Goal: Task Accomplishment & Management: Use online tool/utility

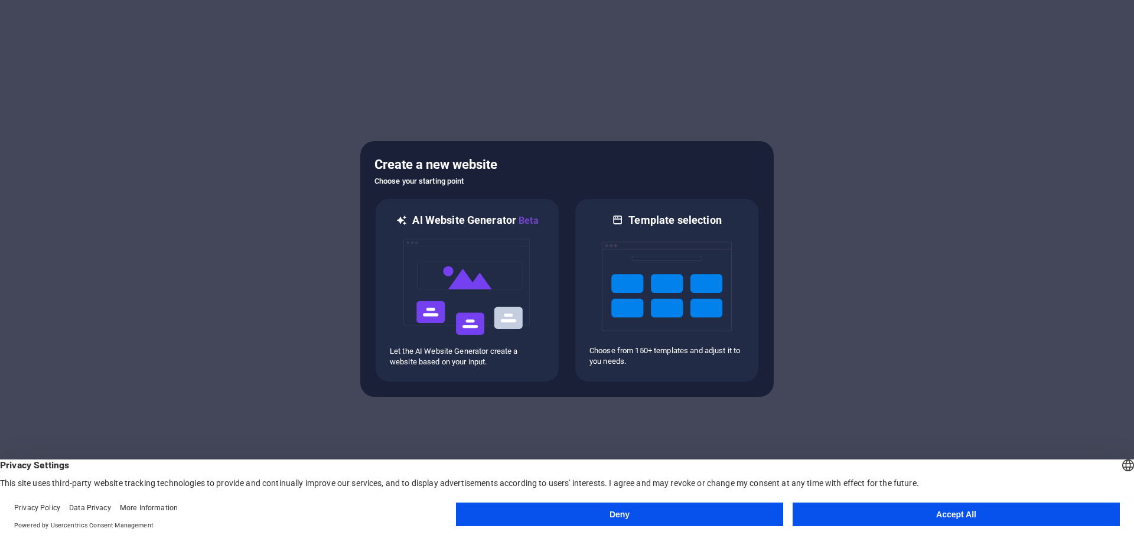
click at [859, 513] on button "Accept All" at bounding box center [955, 515] width 327 height 24
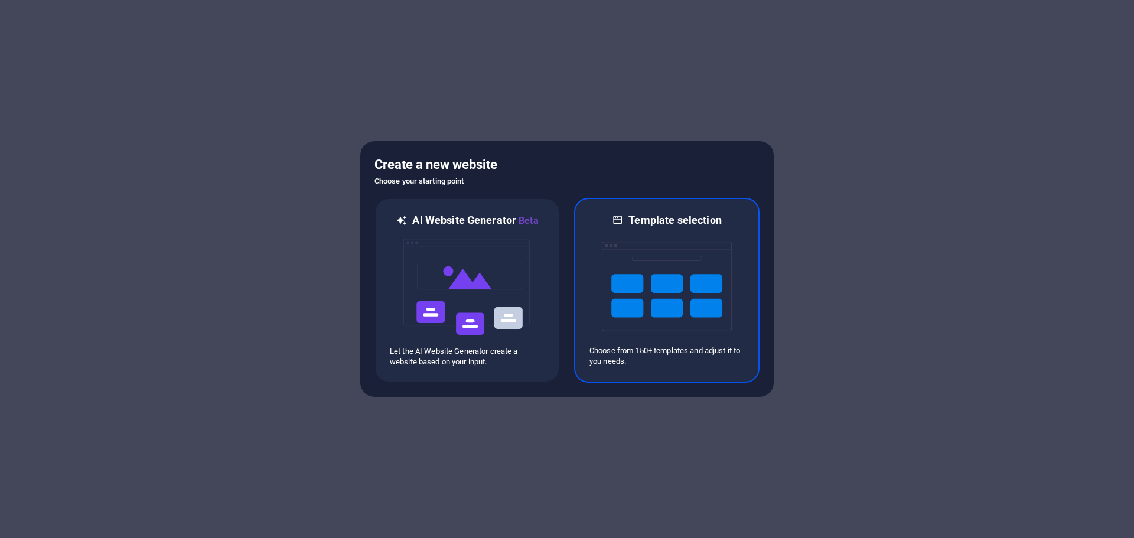
click at [608, 272] on img at bounding box center [667, 286] width 130 height 118
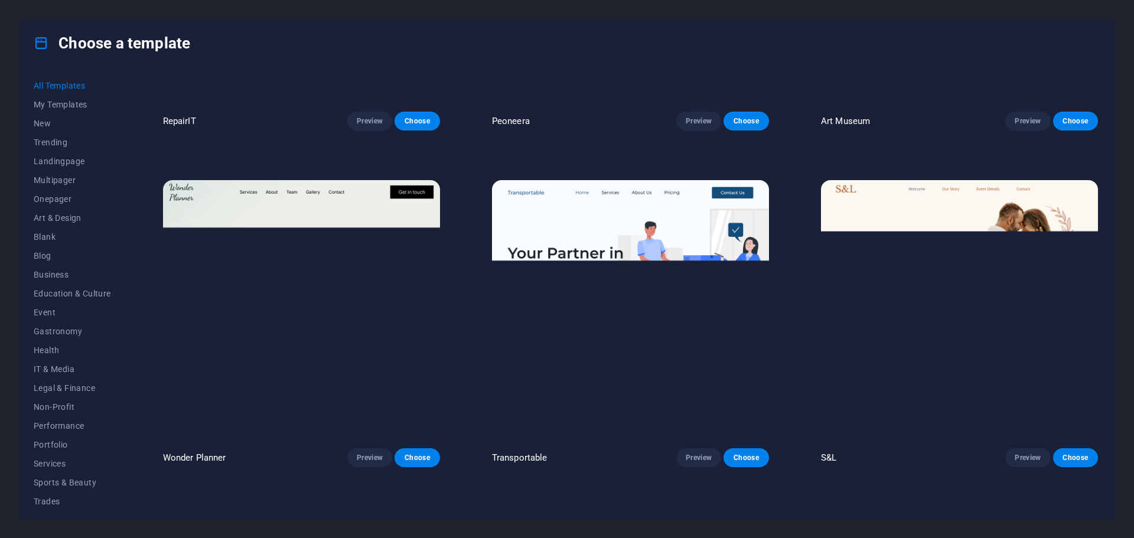
scroll to position [768, 0]
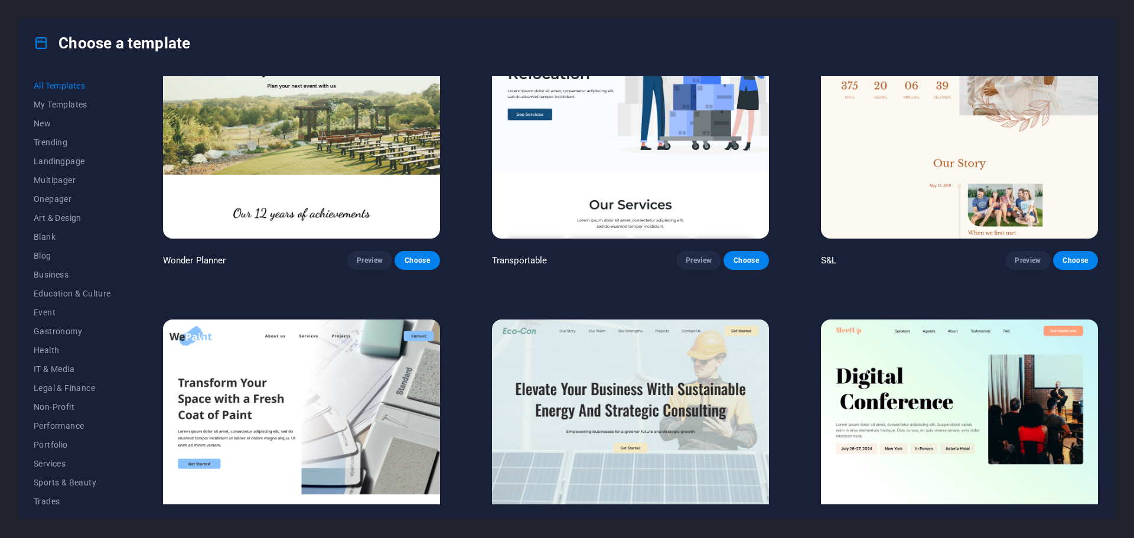
drag, startPoint x: 444, startPoint y: 103, endPoint x: 468, endPoint y: 109, distance: 24.3
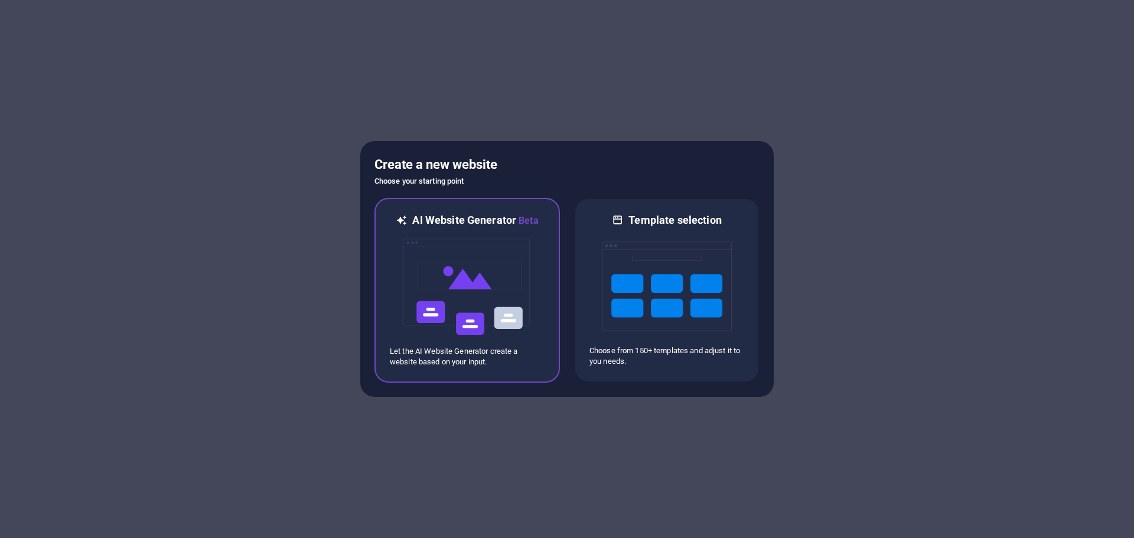
click at [471, 270] on img at bounding box center [467, 287] width 130 height 118
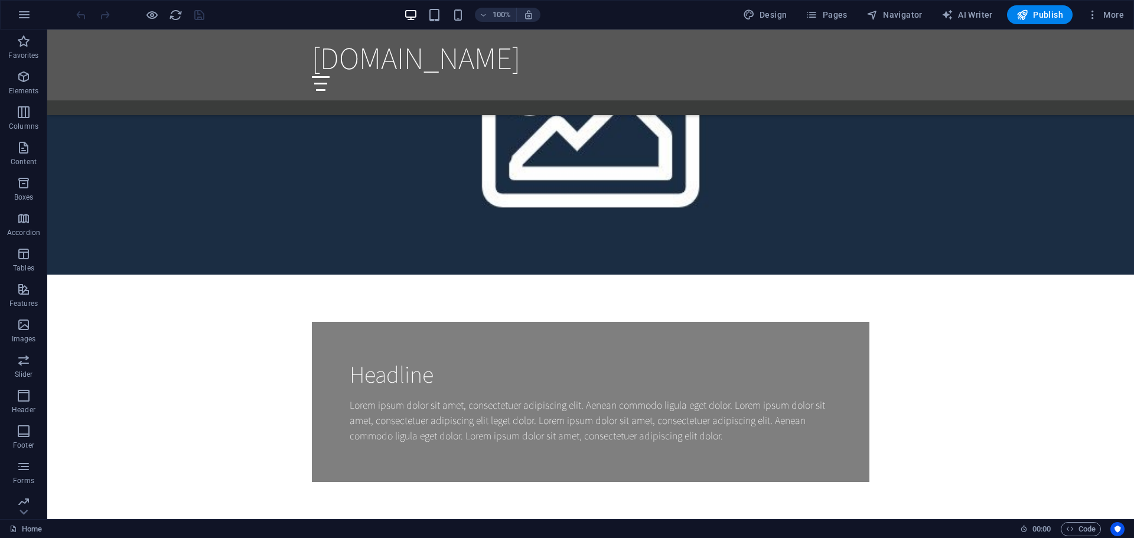
scroll to position [1063, 0]
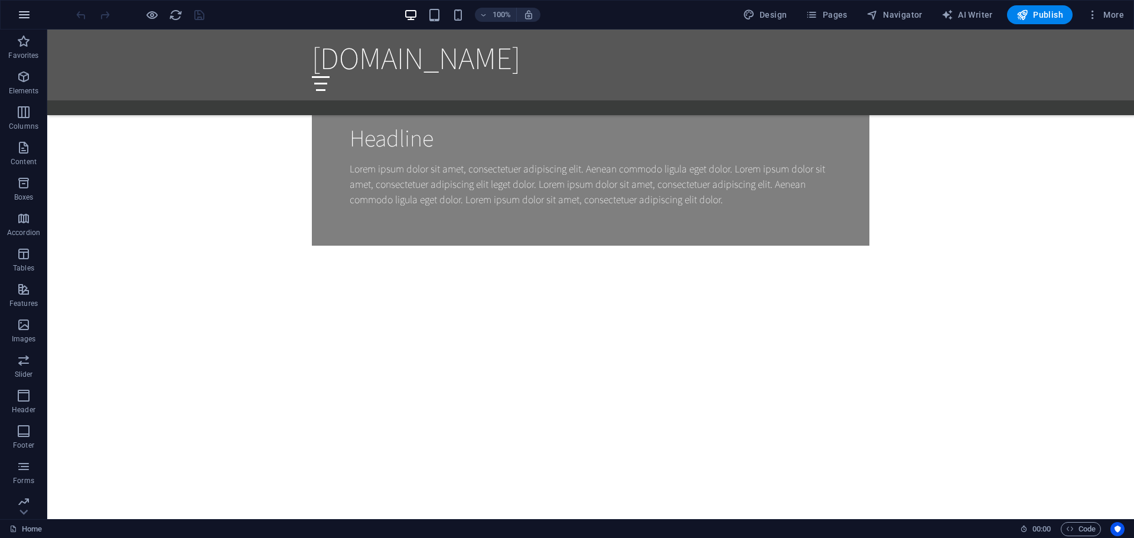
click at [22, 20] on icon "button" at bounding box center [24, 15] width 14 height 14
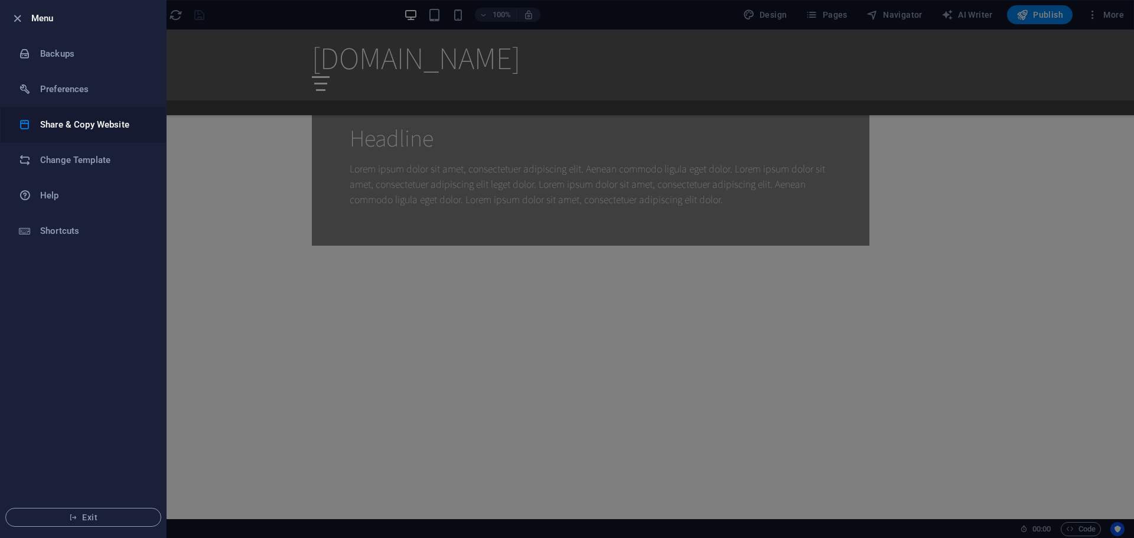
click at [78, 135] on li "Share & Copy Website" at bounding box center [83, 124] width 165 height 35
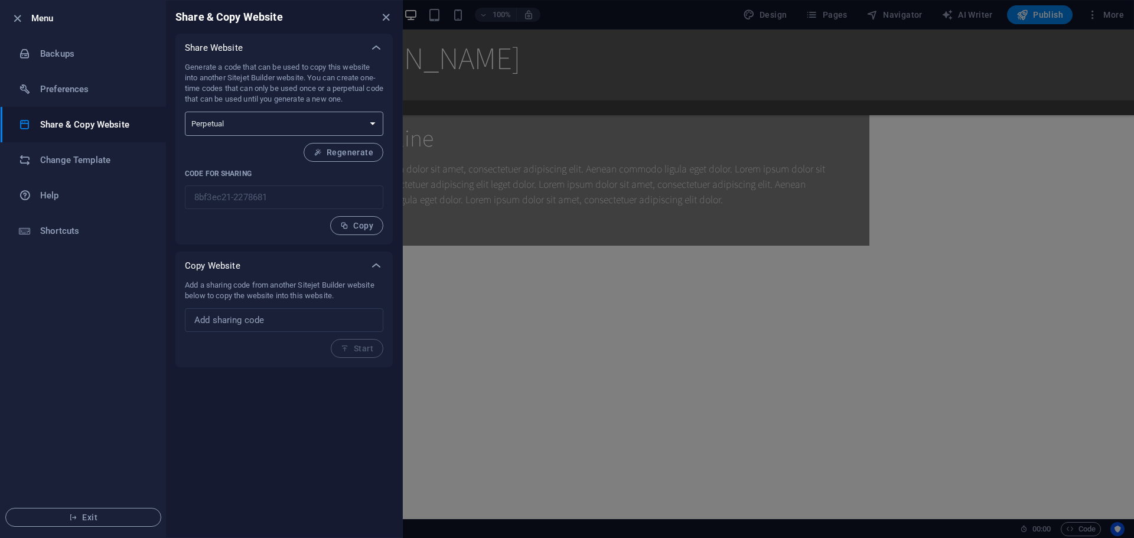
click at [332, 126] on select "One-time Perpetual" at bounding box center [284, 124] width 198 height 24
click at [336, 111] on div "Generate a code that can be used to copy this website into another Sitejet Buil…" at bounding box center [284, 148] width 198 height 173
click at [314, 321] on input "text" at bounding box center [284, 320] width 198 height 24
click at [109, 165] on h6 "Change Template" at bounding box center [94, 160] width 109 height 14
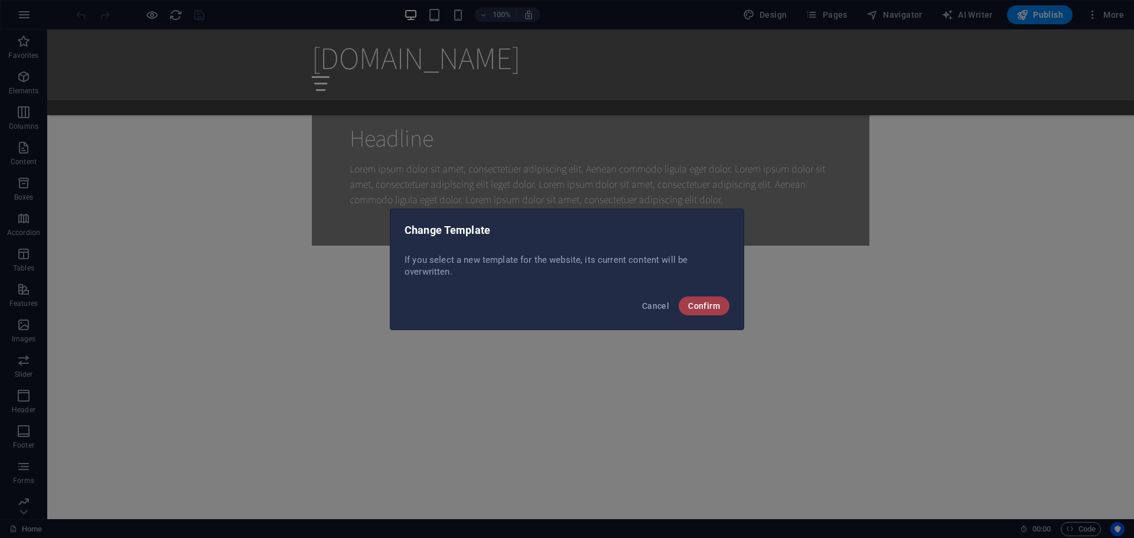
click at [697, 311] on button "Confirm" at bounding box center [704, 305] width 51 height 19
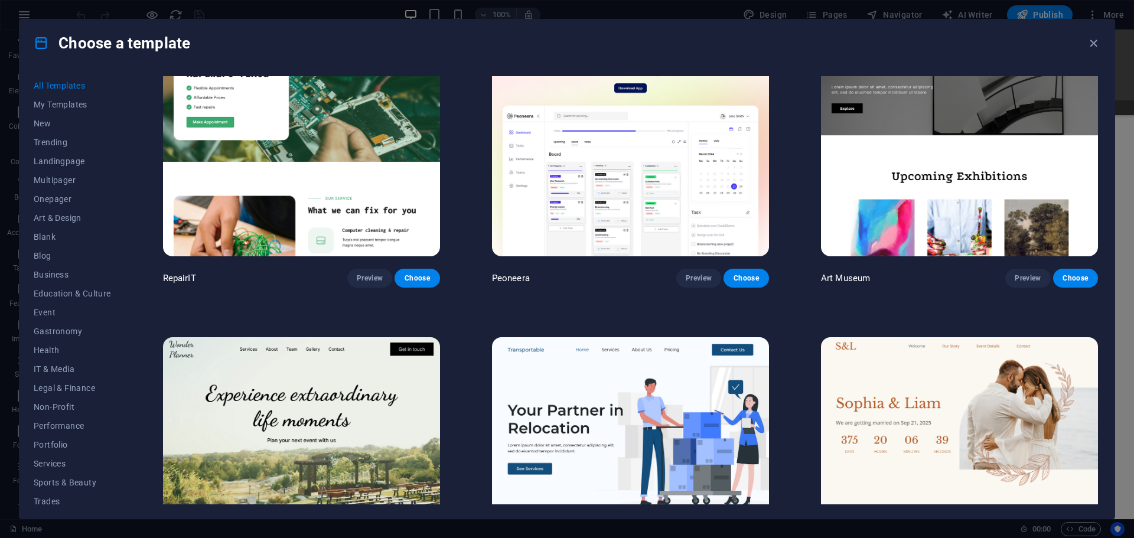
scroll to position [709, 0]
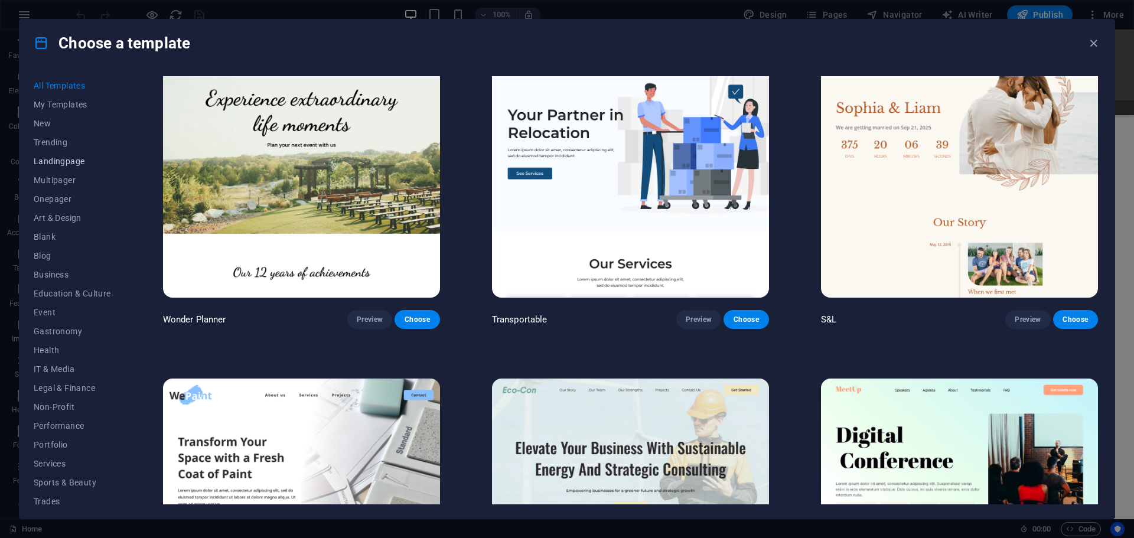
click at [69, 161] on span "Landingpage" at bounding box center [72, 160] width 77 height 9
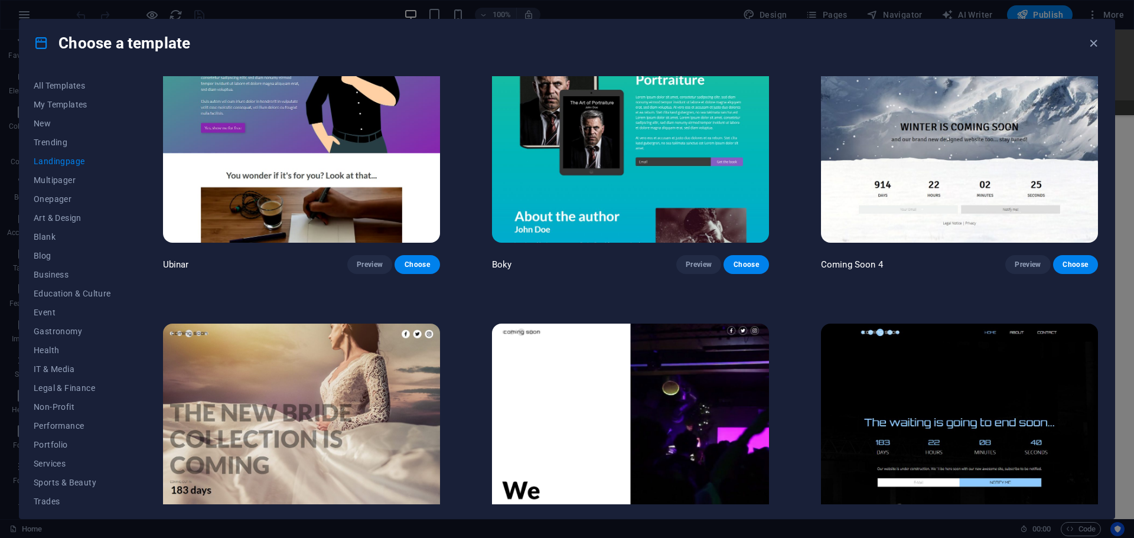
scroll to position [2538, 0]
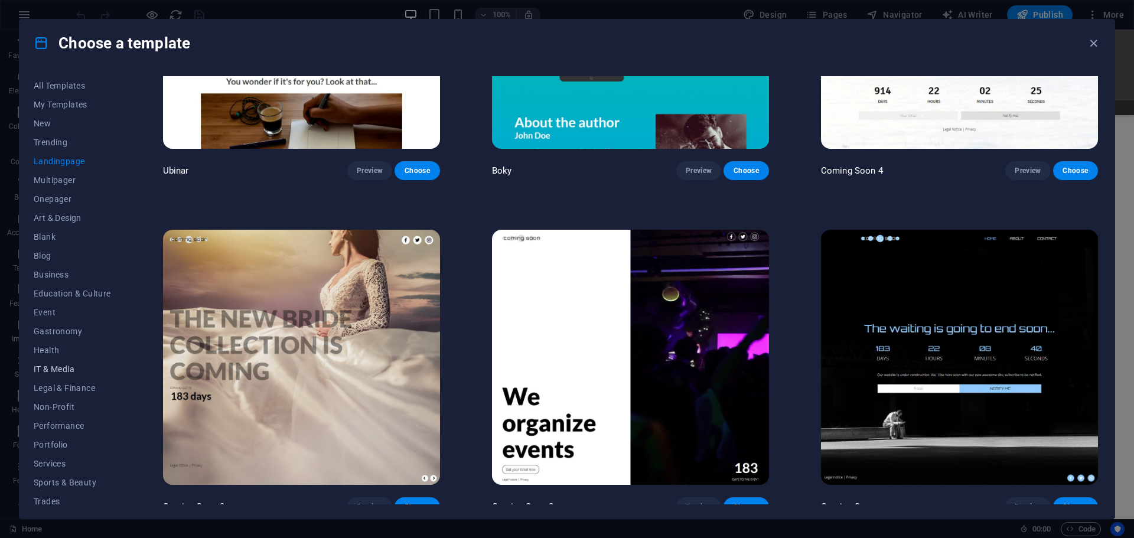
click at [70, 361] on button "IT & Media" at bounding box center [72, 369] width 77 height 19
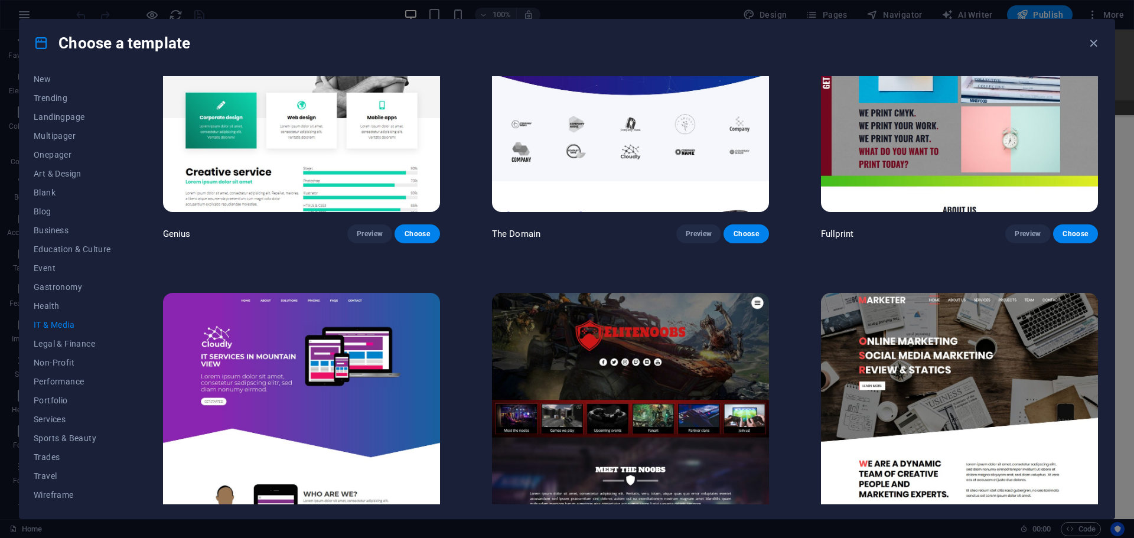
scroll to position [864, 0]
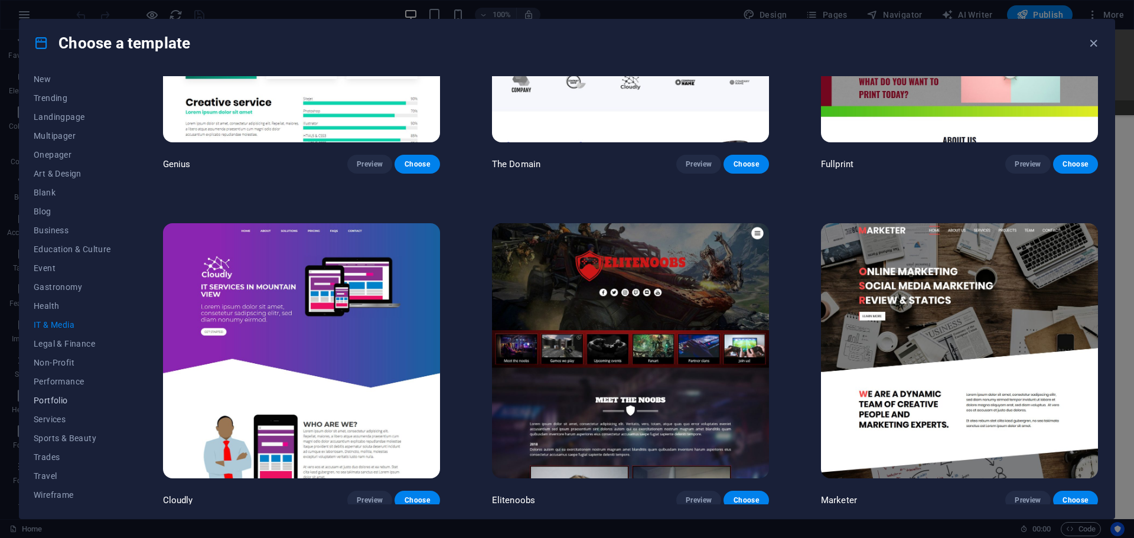
click at [87, 402] on span "Portfolio" at bounding box center [72, 400] width 77 height 9
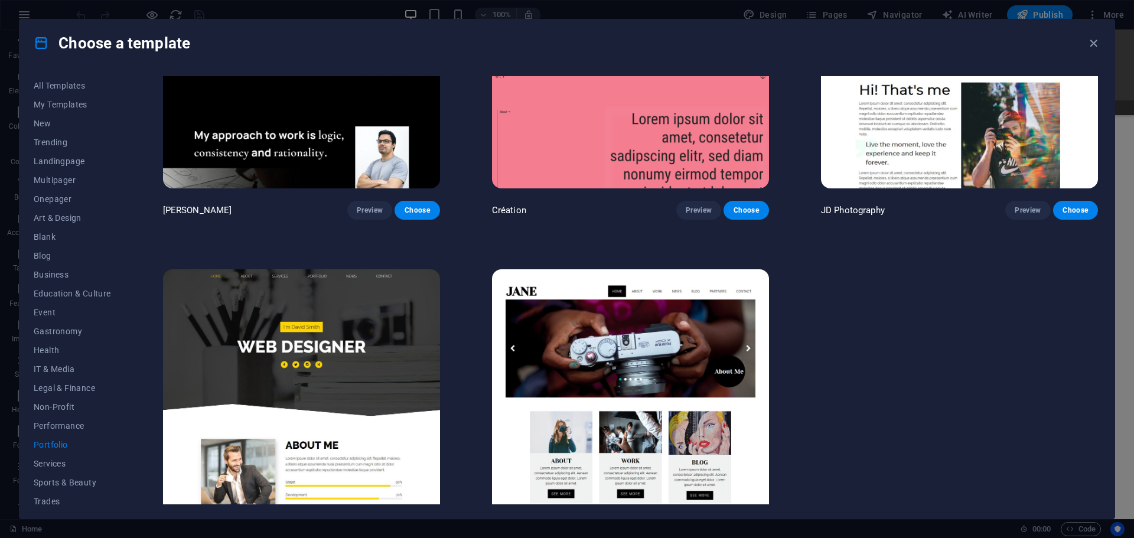
scroll to position [529, 0]
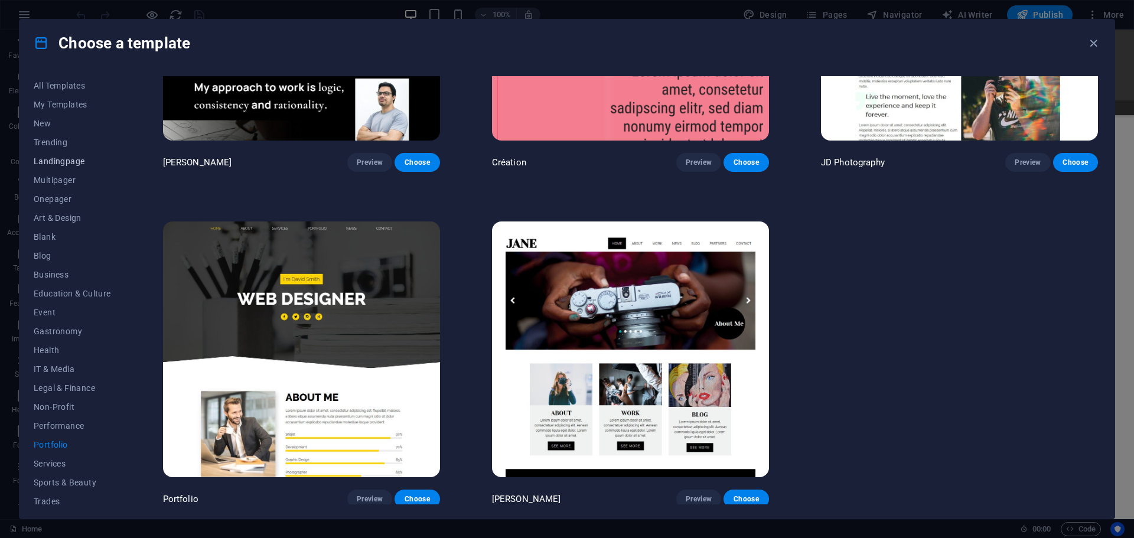
click at [62, 153] on button "Landingpage" at bounding box center [72, 161] width 77 height 19
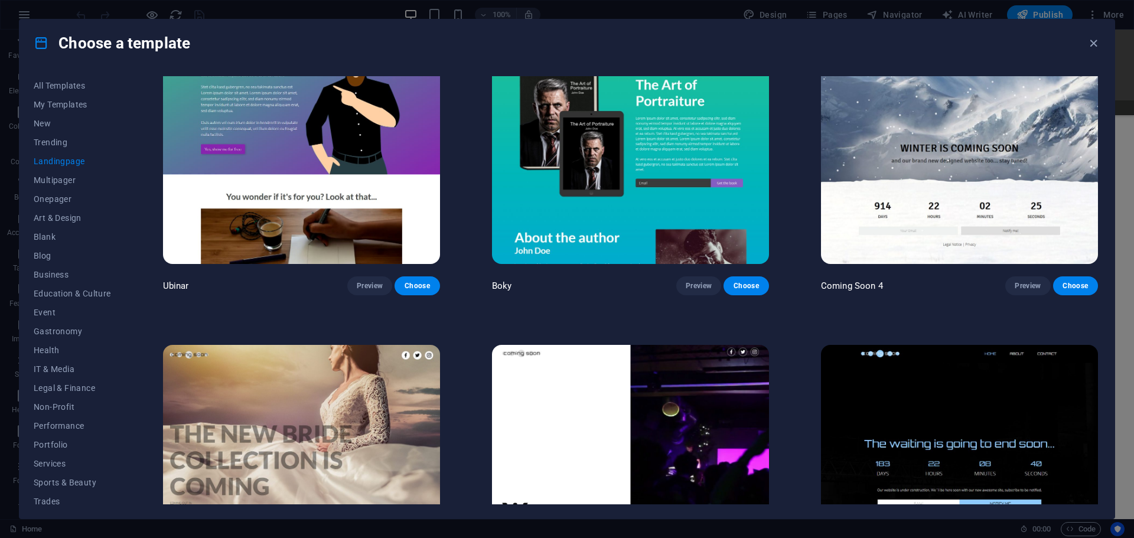
scroll to position [2538, 0]
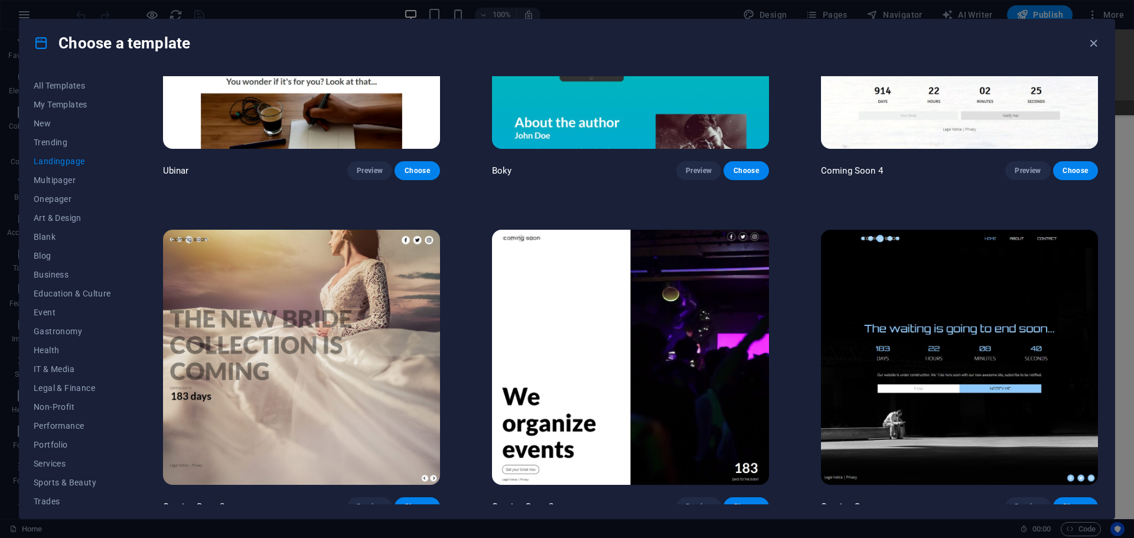
click at [905, 355] on img at bounding box center [959, 357] width 277 height 255
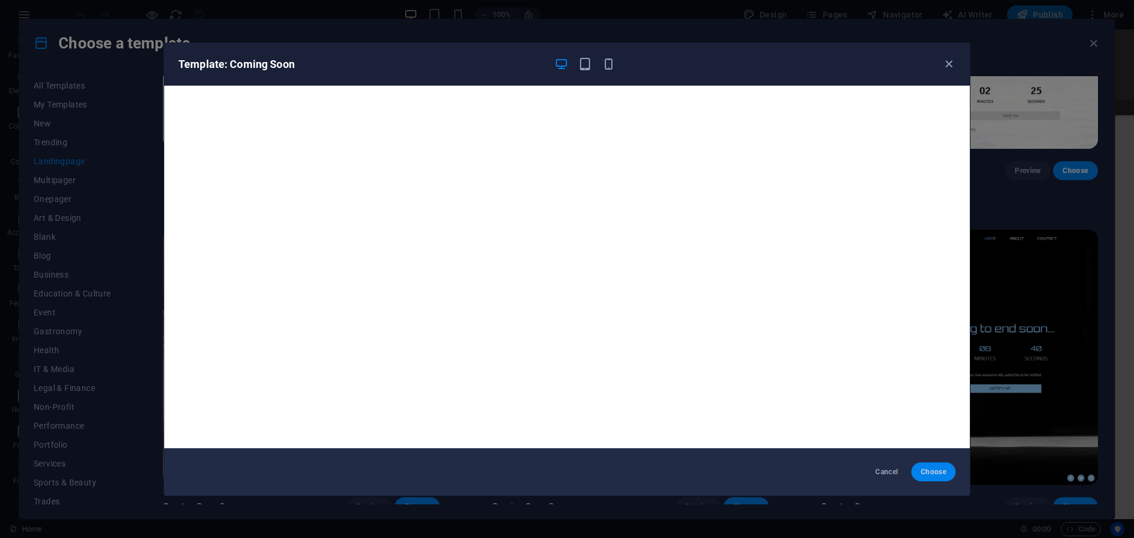
click at [937, 469] on span "Choose" at bounding box center [933, 471] width 25 height 9
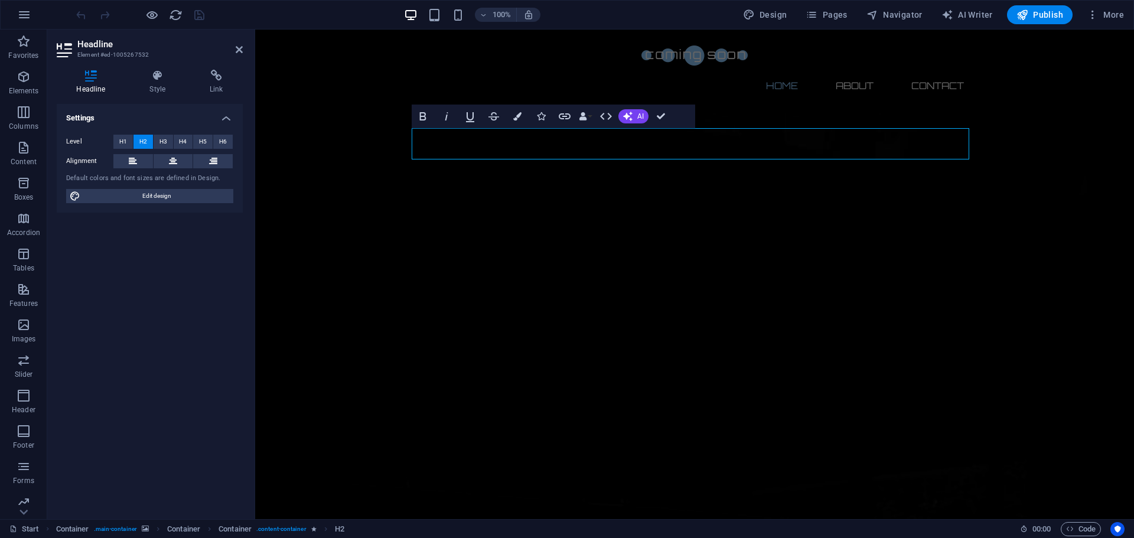
click at [109, 50] on h3 "Element #ed-1005267532" at bounding box center [148, 55] width 142 height 11
drag, startPoint x: 165, startPoint y: 201, endPoint x: 381, endPoint y: 105, distance: 236.4
click at [165, 201] on span "Edit design" at bounding box center [157, 196] width 146 height 14
select select "px"
select select "300"
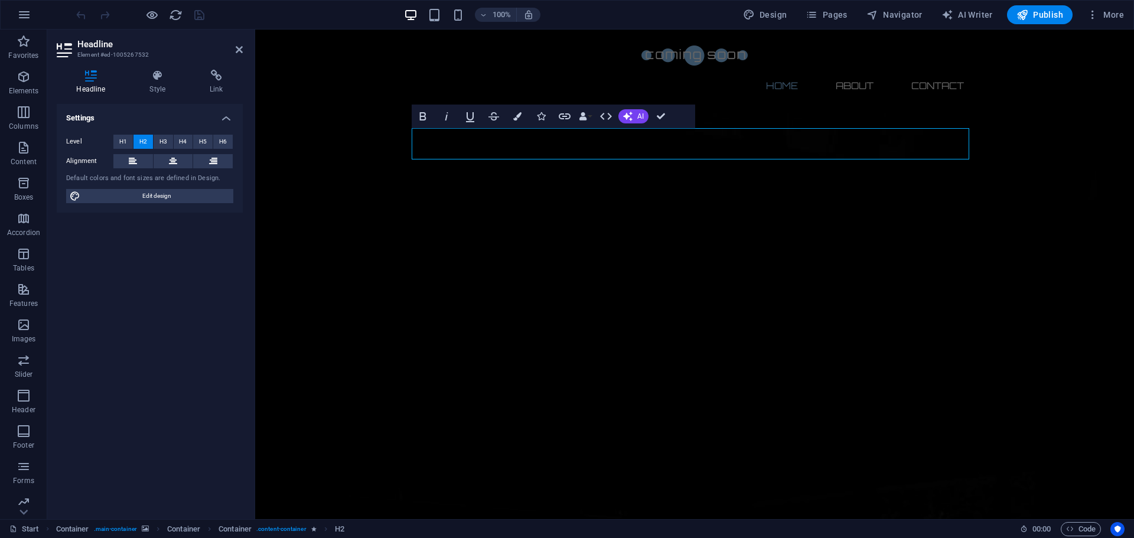
select select "px"
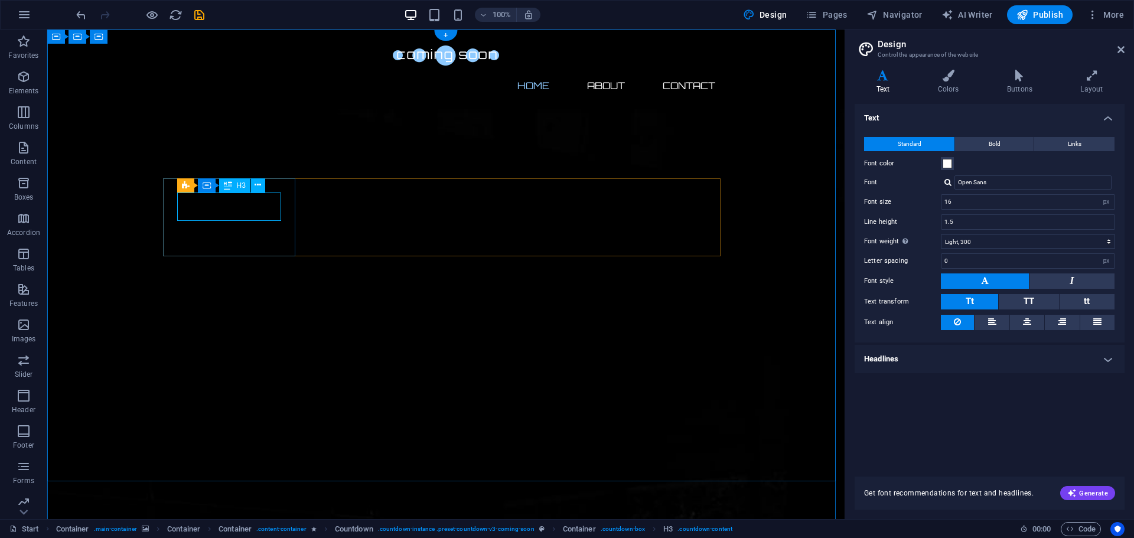
drag, startPoint x: 259, startPoint y: 211, endPoint x: 51, endPoint y: 211, distance: 207.9
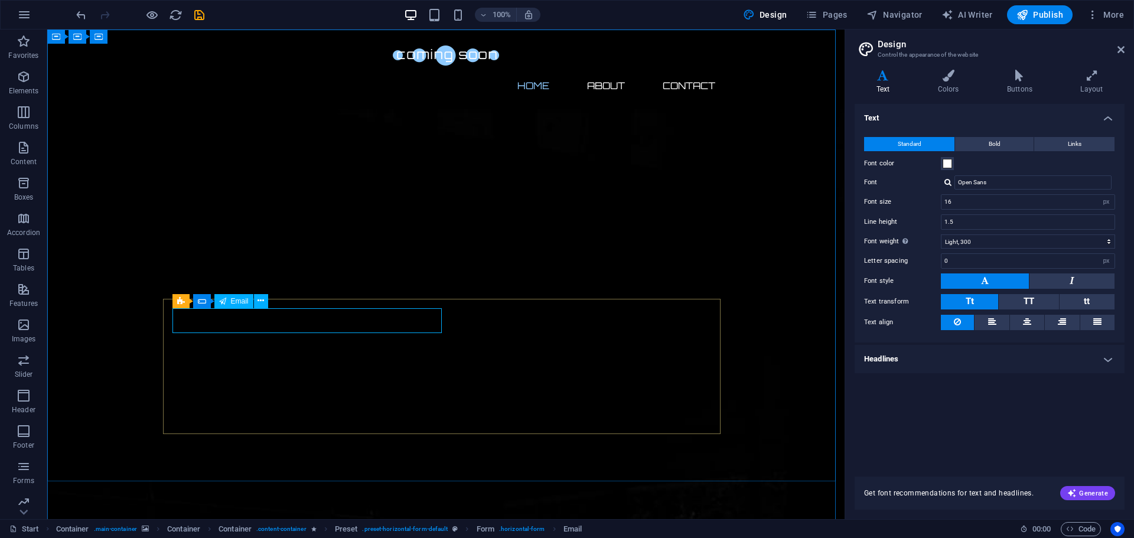
click at [226, 299] on icon at bounding box center [222, 301] width 7 height 14
click at [257, 299] on icon at bounding box center [260, 301] width 6 height 12
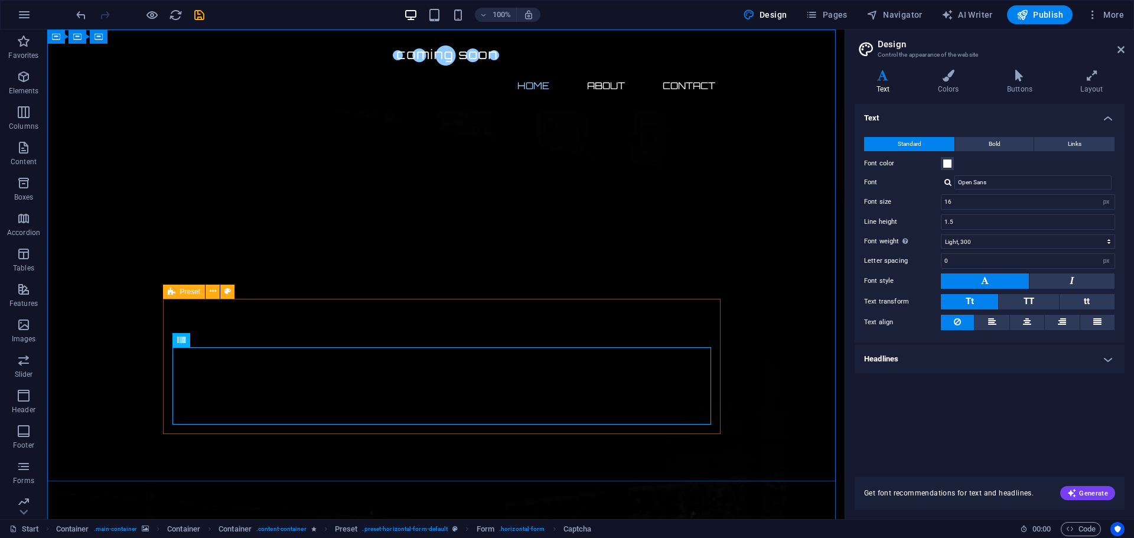
click at [198, 292] on span "Preset" at bounding box center [190, 291] width 21 height 7
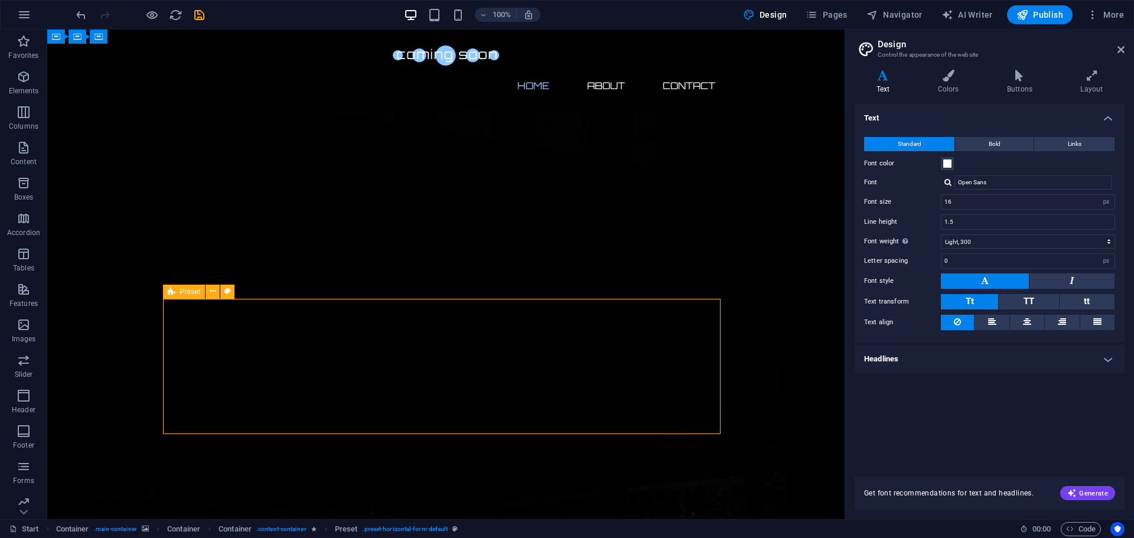
click at [187, 293] on span "Preset" at bounding box center [190, 291] width 21 height 7
click at [213, 292] on icon at bounding box center [213, 291] width 6 height 12
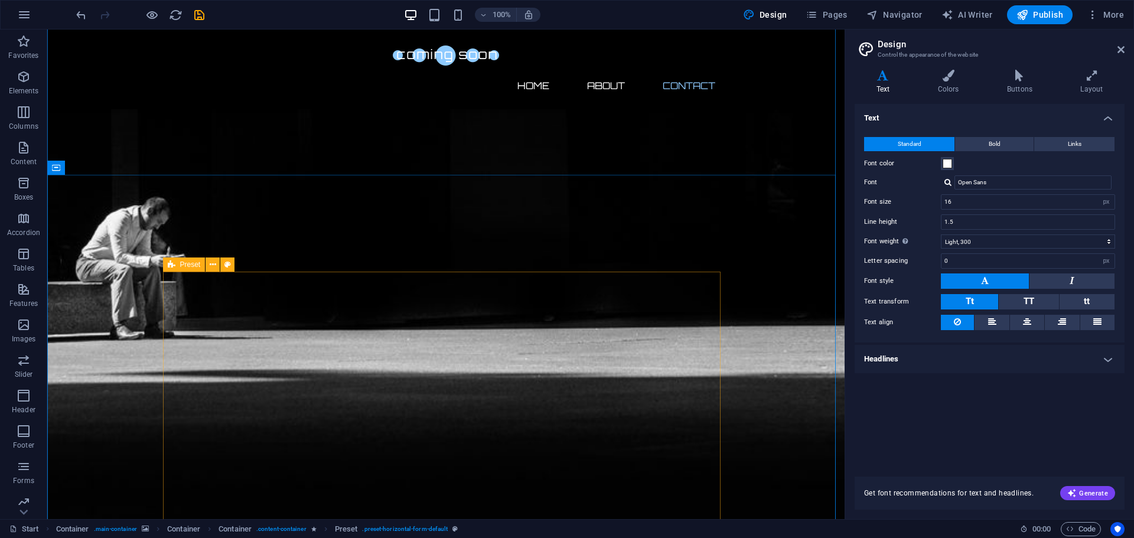
scroll to position [743, 0]
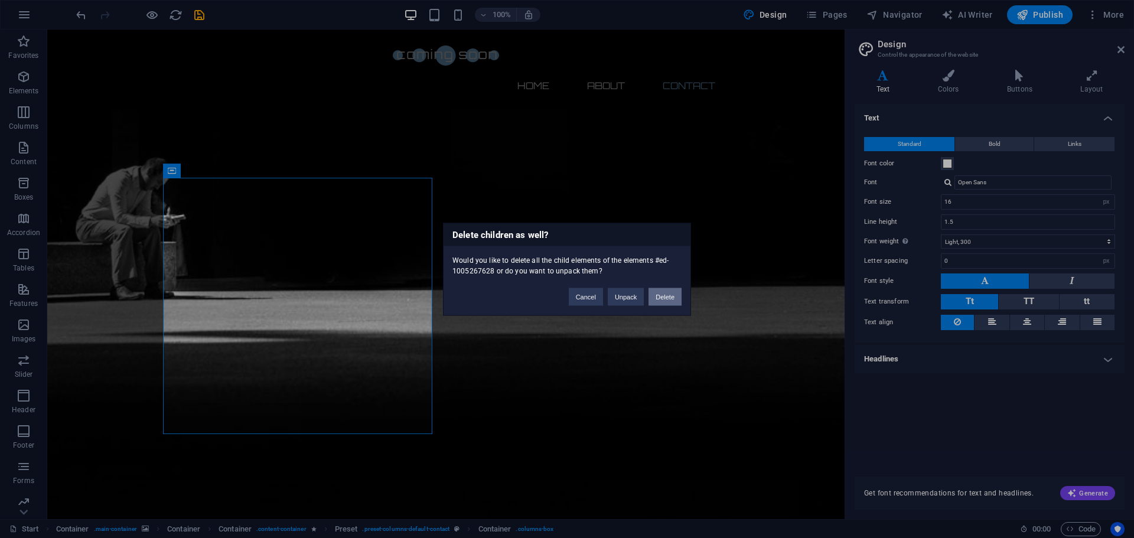
drag, startPoint x: 658, startPoint y: 298, endPoint x: 496, endPoint y: 267, distance: 164.7
click at [658, 298] on button "Delete" at bounding box center [664, 297] width 33 height 18
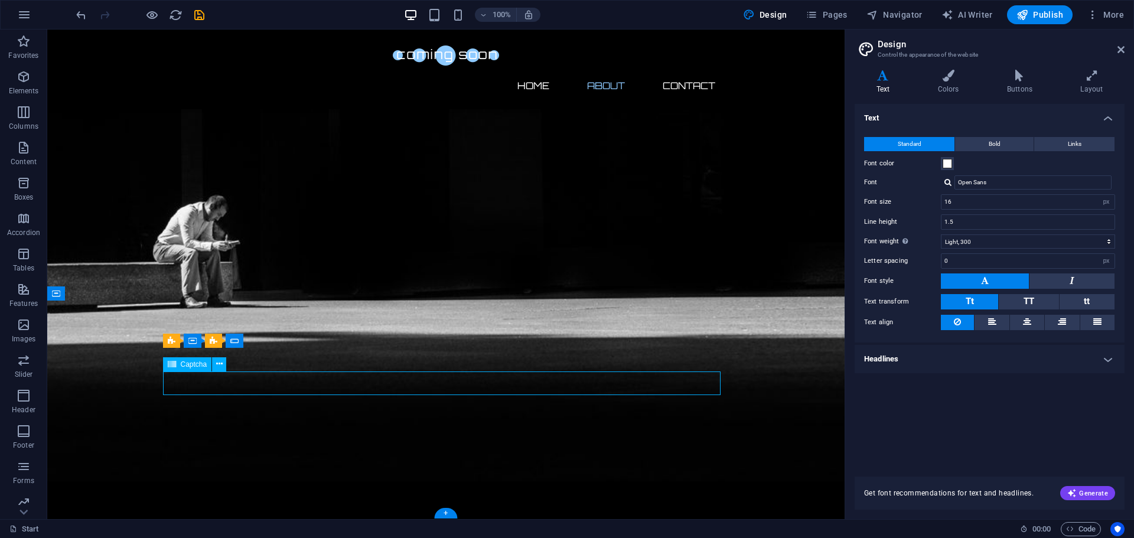
scroll to position [486, 0]
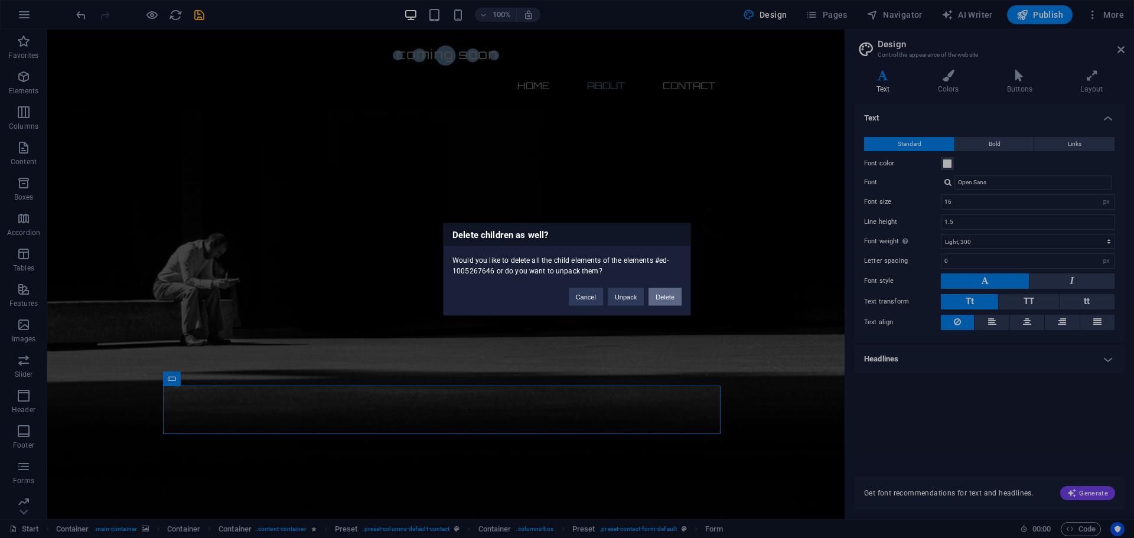
click at [660, 302] on button "Delete" at bounding box center [664, 297] width 33 height 18
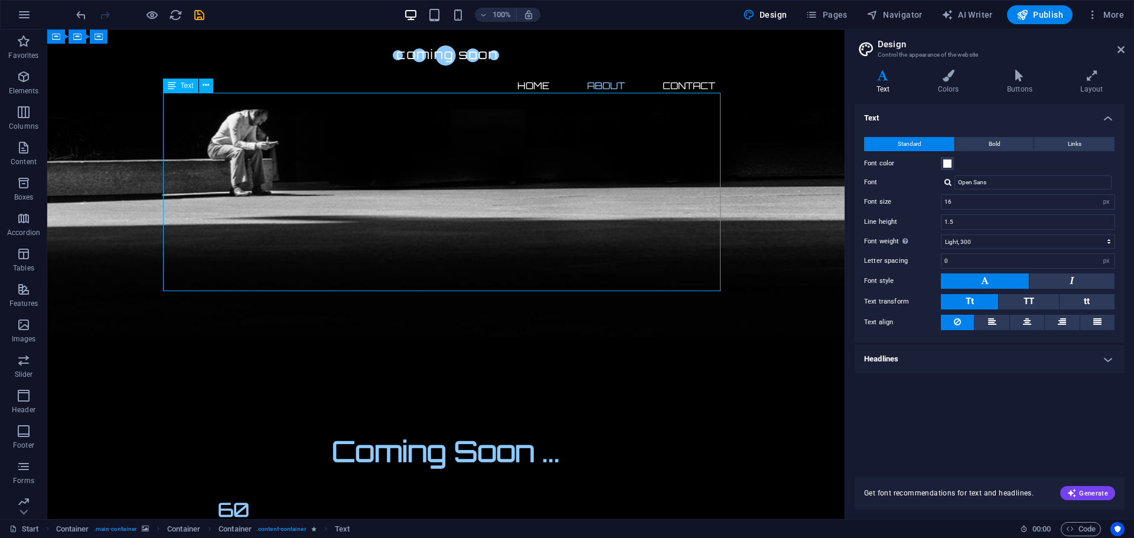
scroll to position [304, 0]
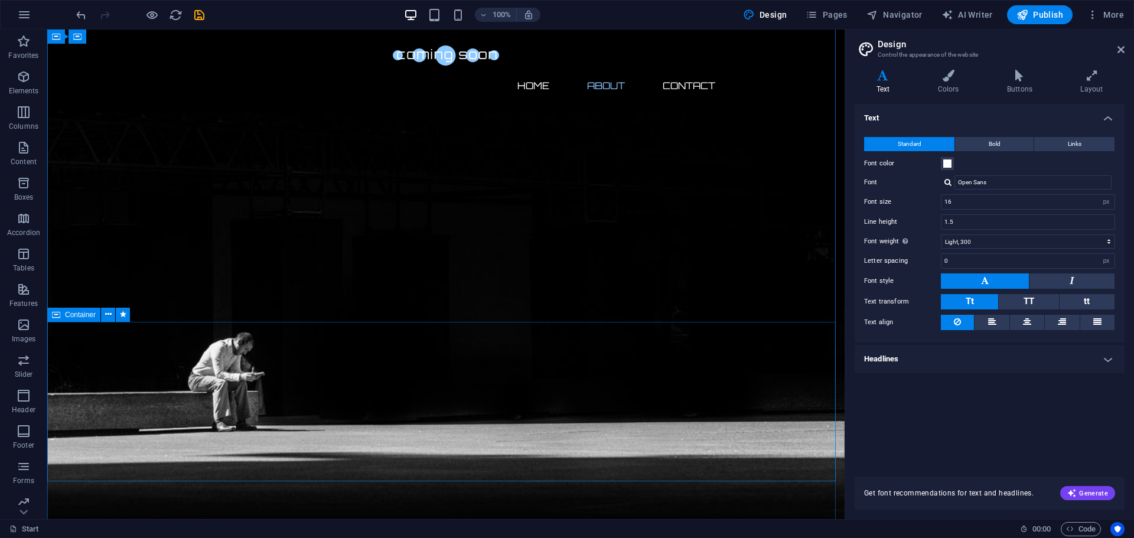
scroll to position [369, 0]
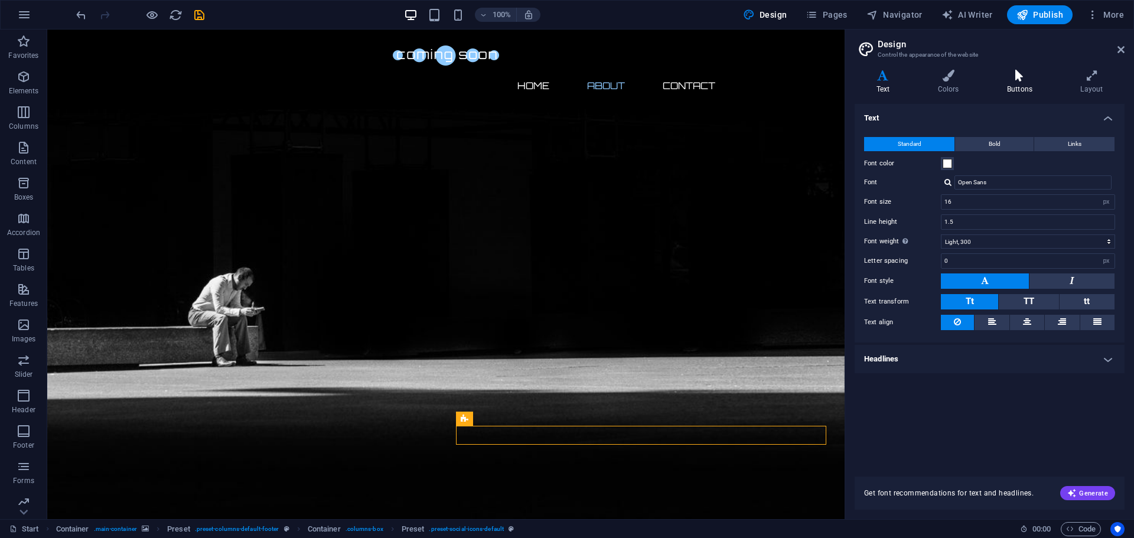
click at [1028, 77] on icon at bounding box center [1019, 76] width 69 height 12
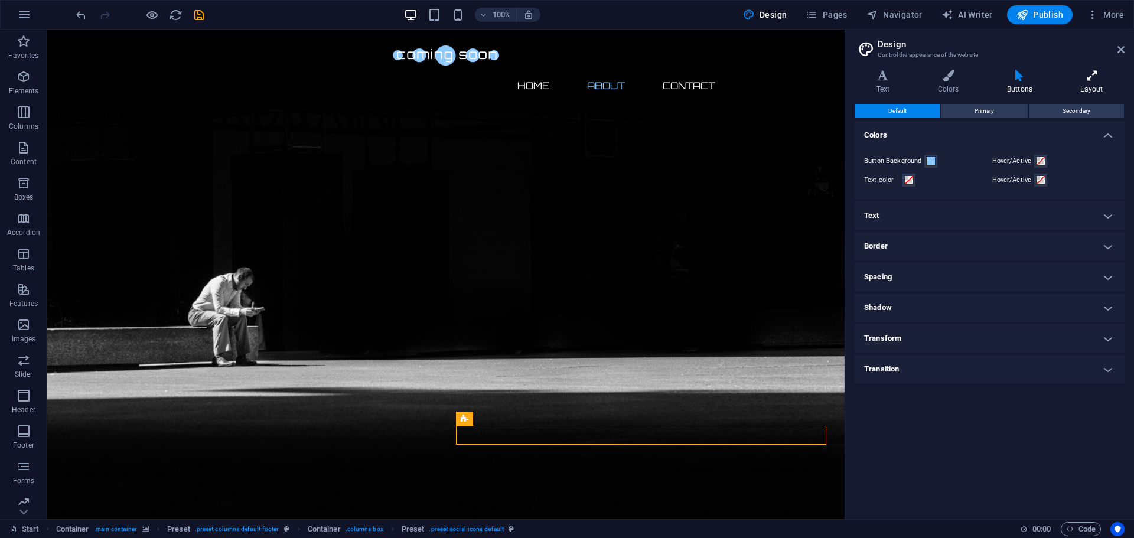
click at [1101, 83] on h4 "Layout" at bounding box center [1092, 82] width 66 height 25
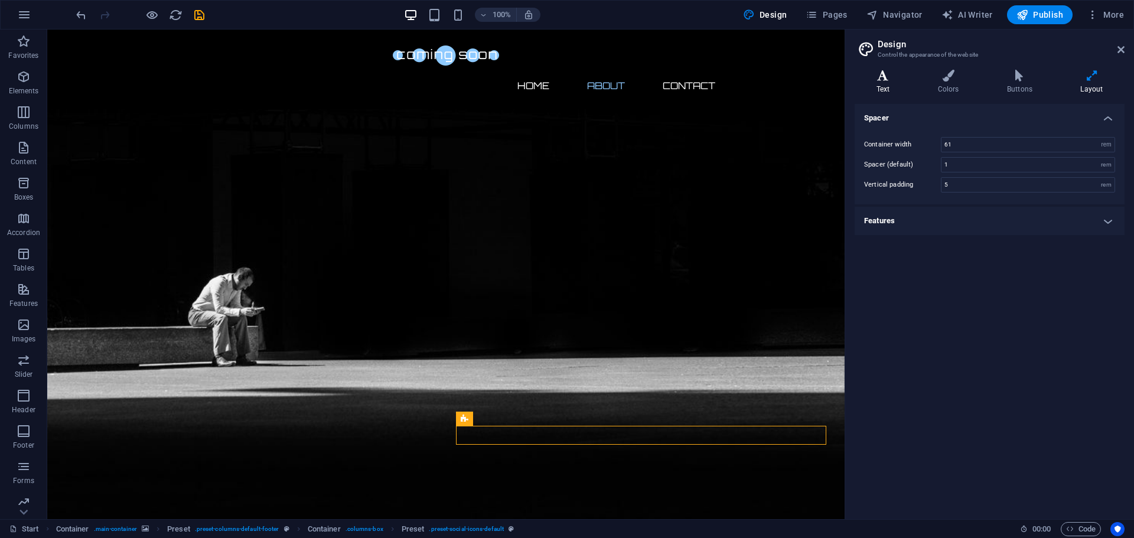
click at [888, 89] on h4 "Text" at bounding box center [884, 82] width 61 height 25
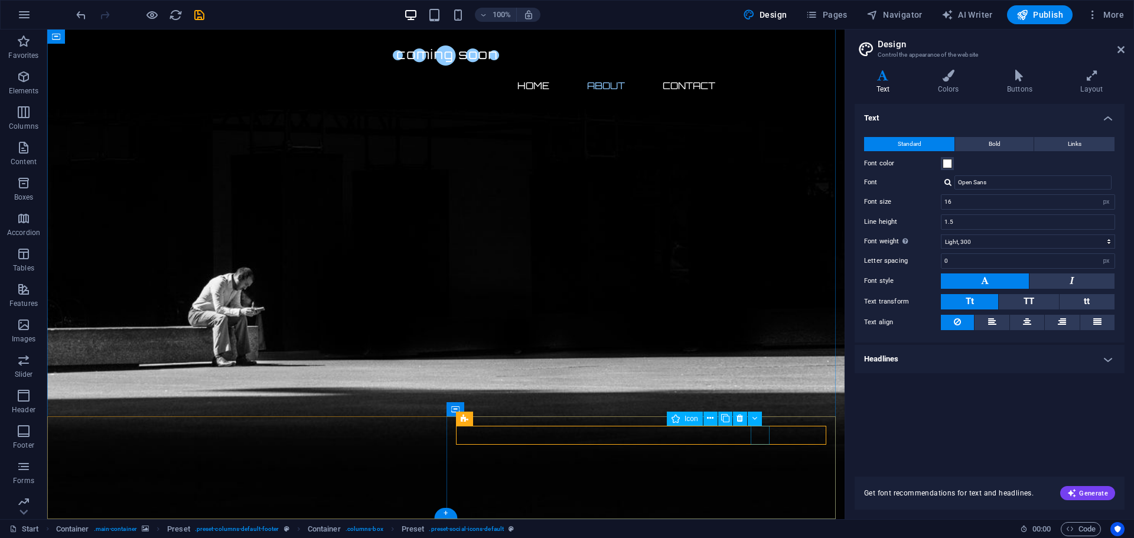
select select "xMidYMid"
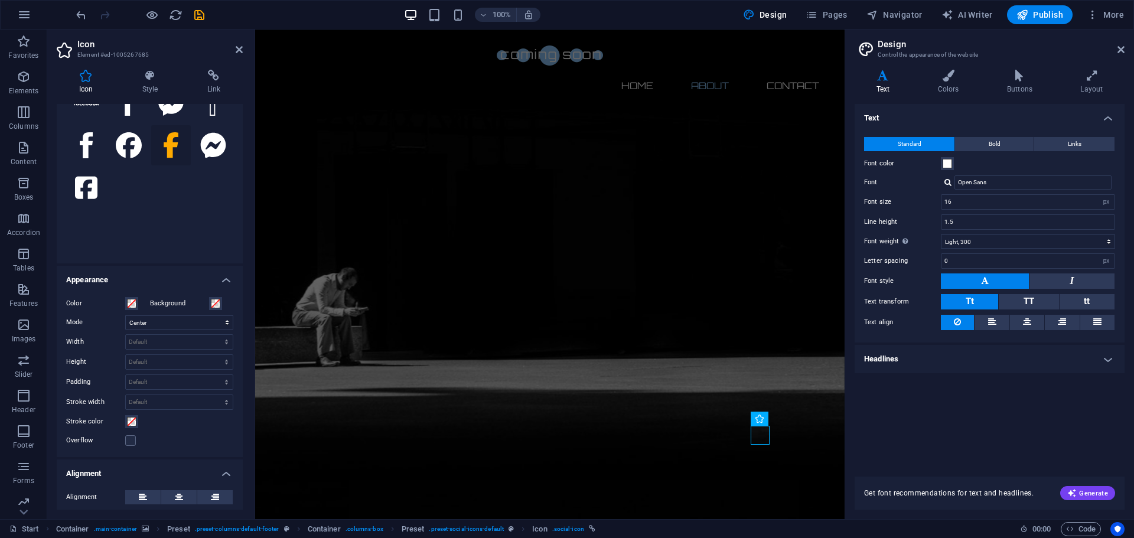
scroll to position [0, 0]
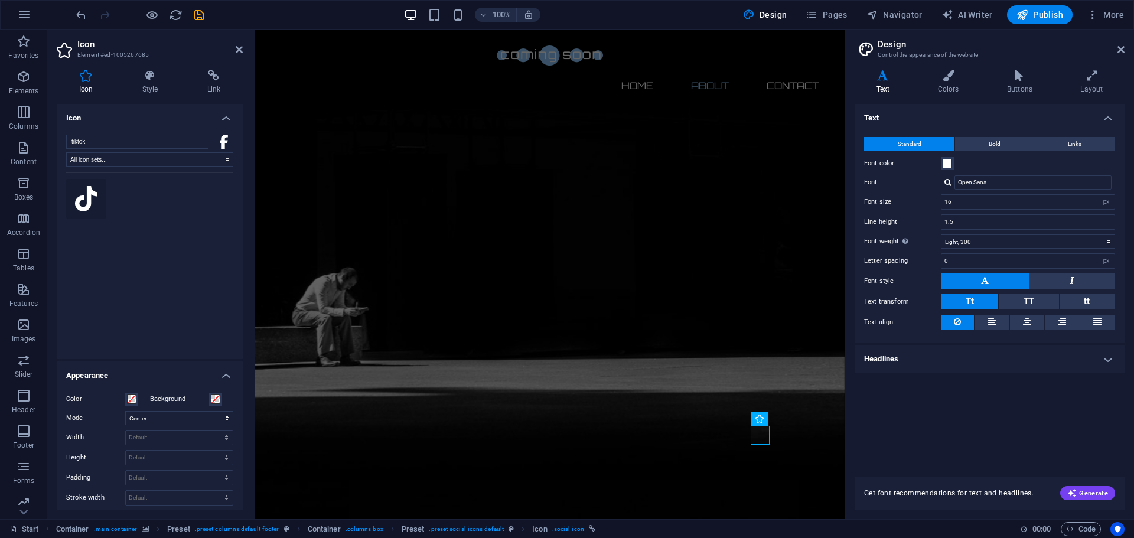
type input "tiktok"
click at [85, 217] on button at bounding box center [86, 199] width 40 height 40
click at [223, 90] on h4 "Link" at bounding box center [214, 82] width 58 height 25
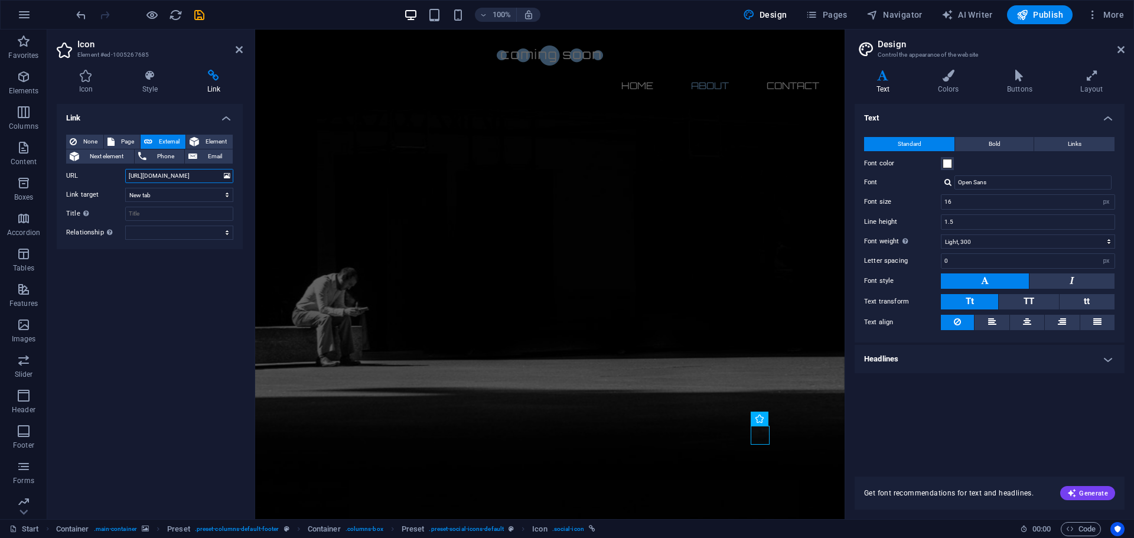
drag, startPoint x: 210, startPoint y: 176, endPoint x: 134, endPoint y: 175, distance: 75.6
click at [134, 175] on input "https://www.facebook.com/" at bounding box center [179, 176] width 108 height 14
type input "https://tiktok.com/@lightfireagency"
click at [163, 86] on h4 "Style" at bounding box center [152, 82] width 65 height 25
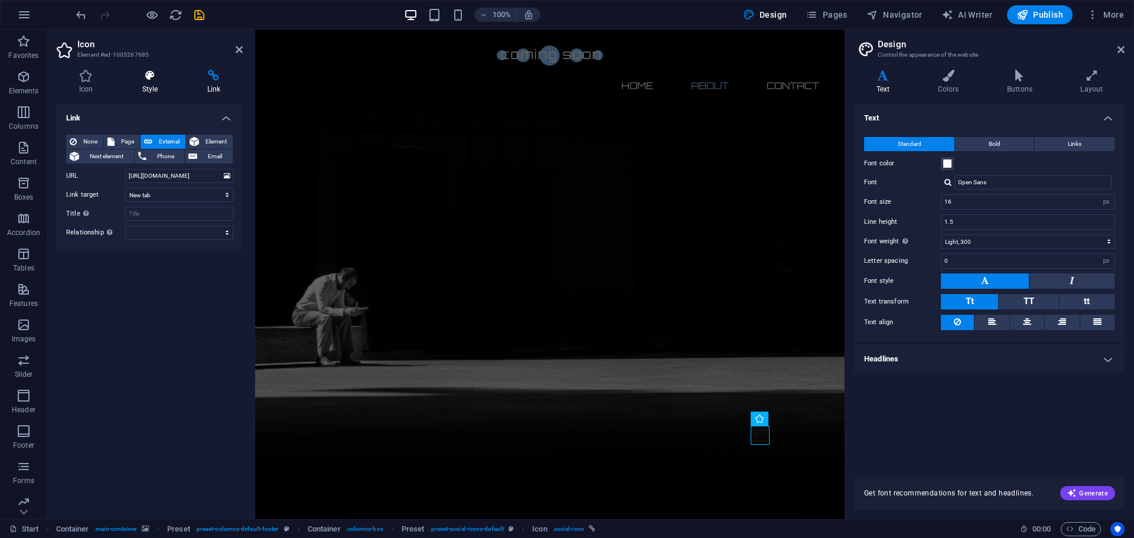
scroll to position [0, 0]
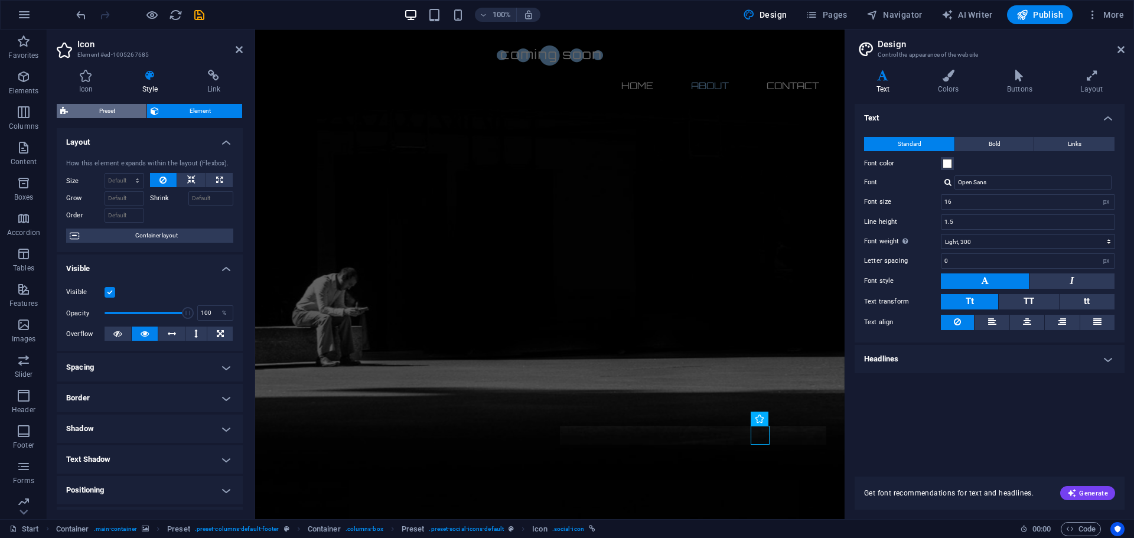
click at [108, 111] on span "Preset" at bounding box center [106, 111] width 71 height 14
select select "px"
select select "rem"
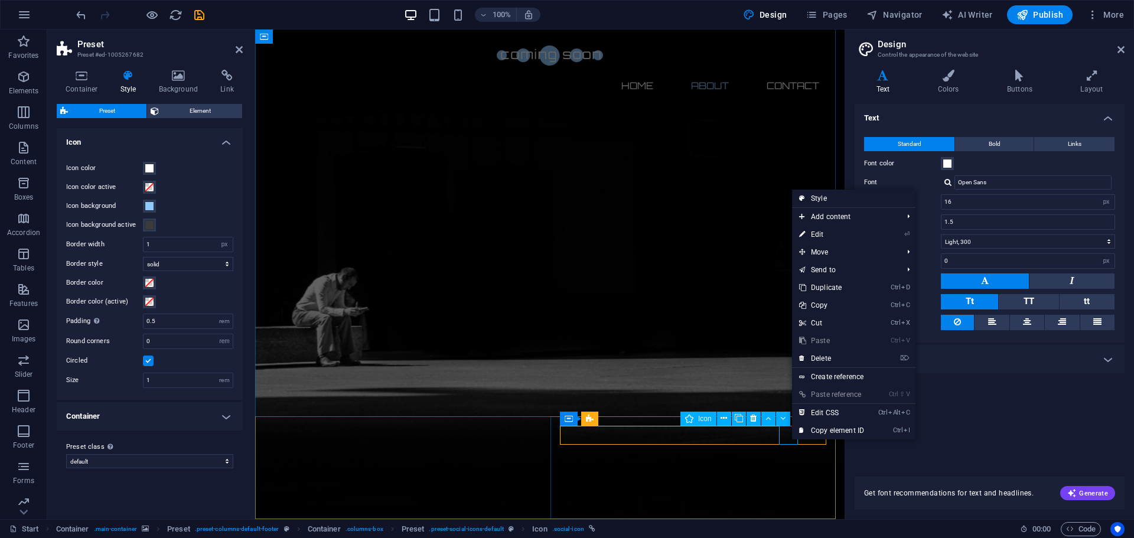
drag, startPoint x: 817, startPoint y: 358, endPoint x: 560, endPoint y: 338, distance: 257.0
click at [817, 358] on link "⌦ Delete" at bounding box center [829, 358] width 79 height 18
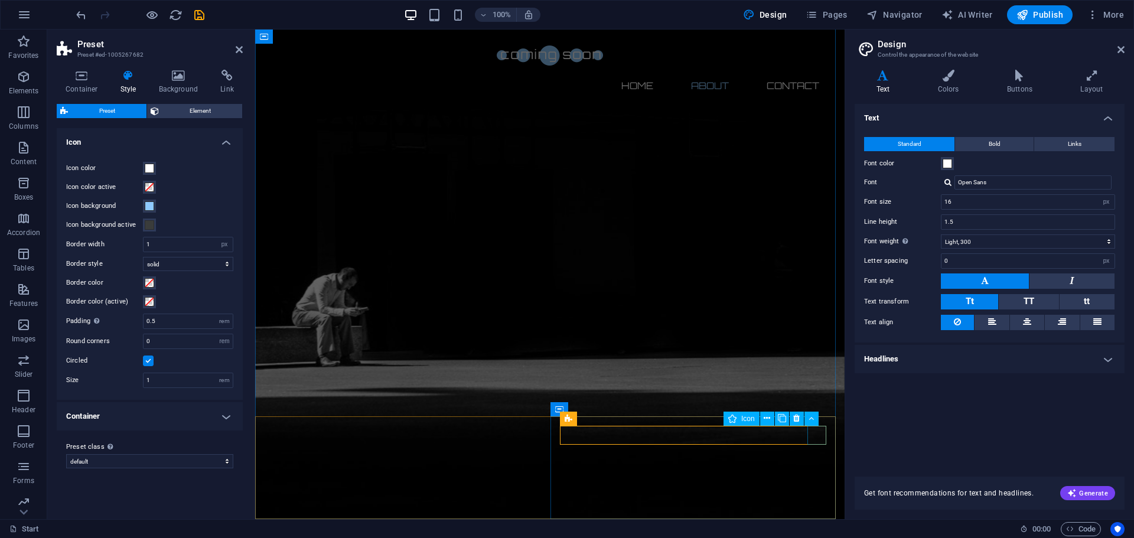
select select "xMidYMid"
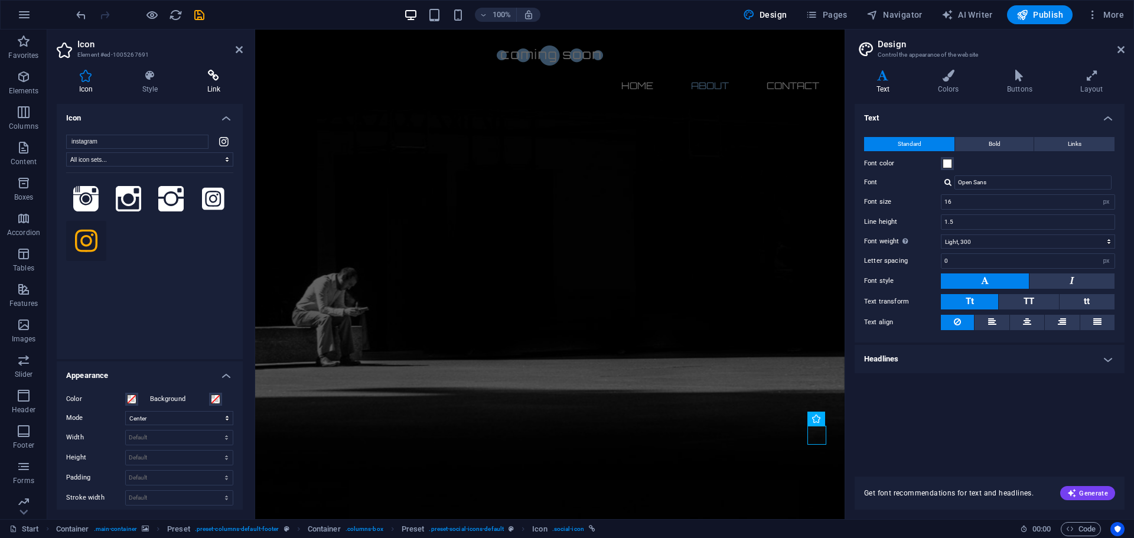
click at [210, 79] on icon at bounding box center [214, 76] width 58 height 12
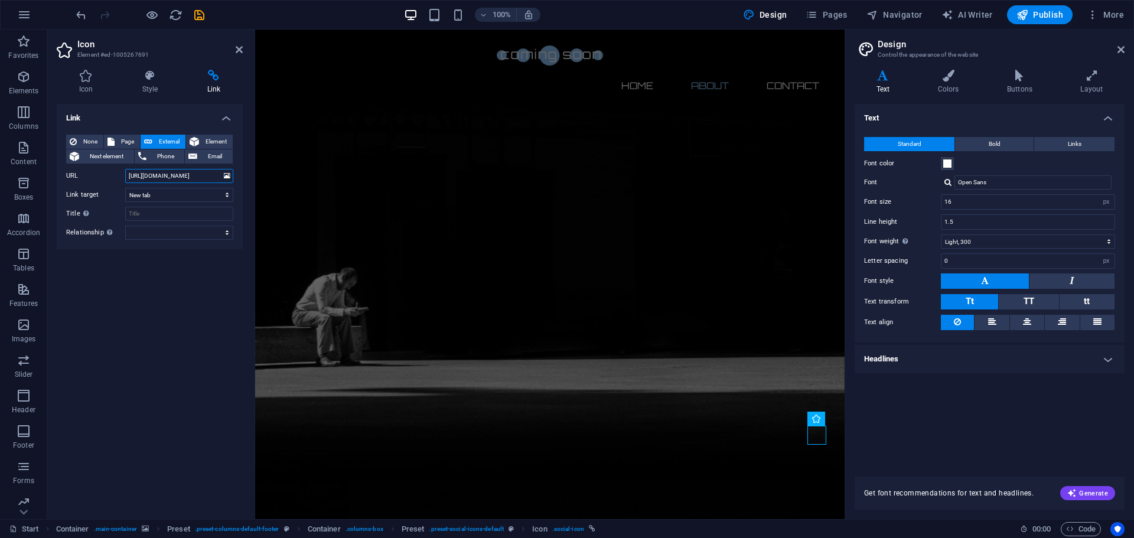
click at [215, 169] on input "https://www.instagram.com/" at bounding box center [179, 176] width 108 height 14
type input "https://www.instagram.com/lightfireagency"
click at [177, 360] on div "Link None Page External Element Next element Phone Email Page Start Legal Notic…" at bounding box center [150, 307] width 186 height 406
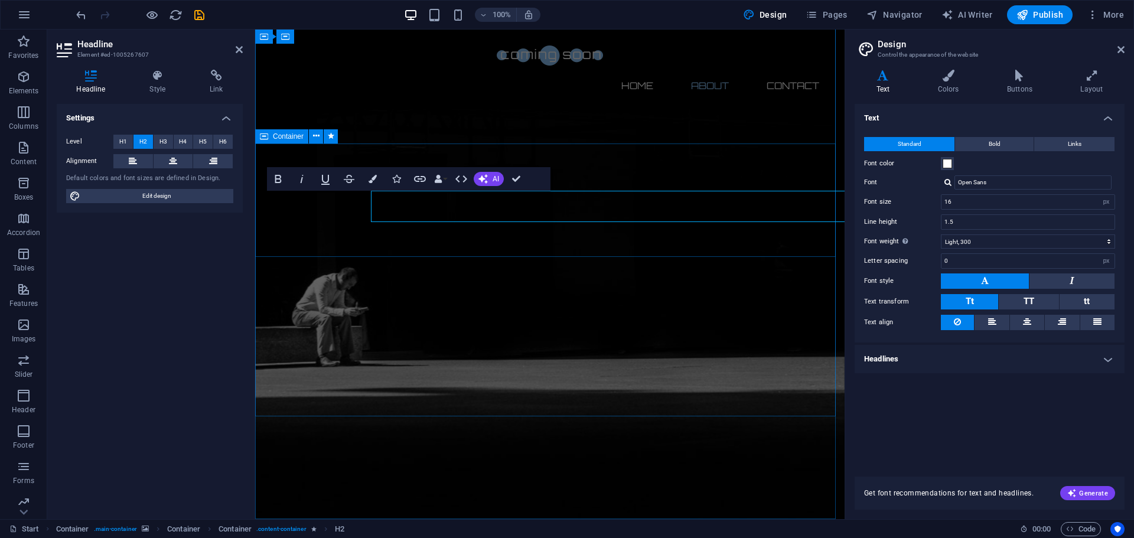
scroll to position [338, 0]
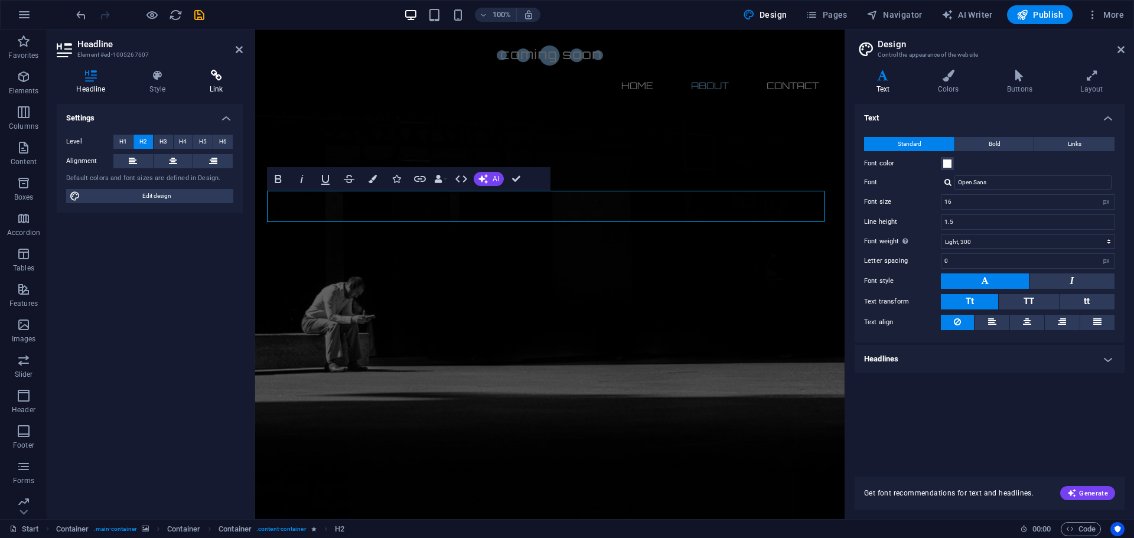
click at [208, 83] on h4 "Link" at bounding box center [216, 82] width 53 height 25
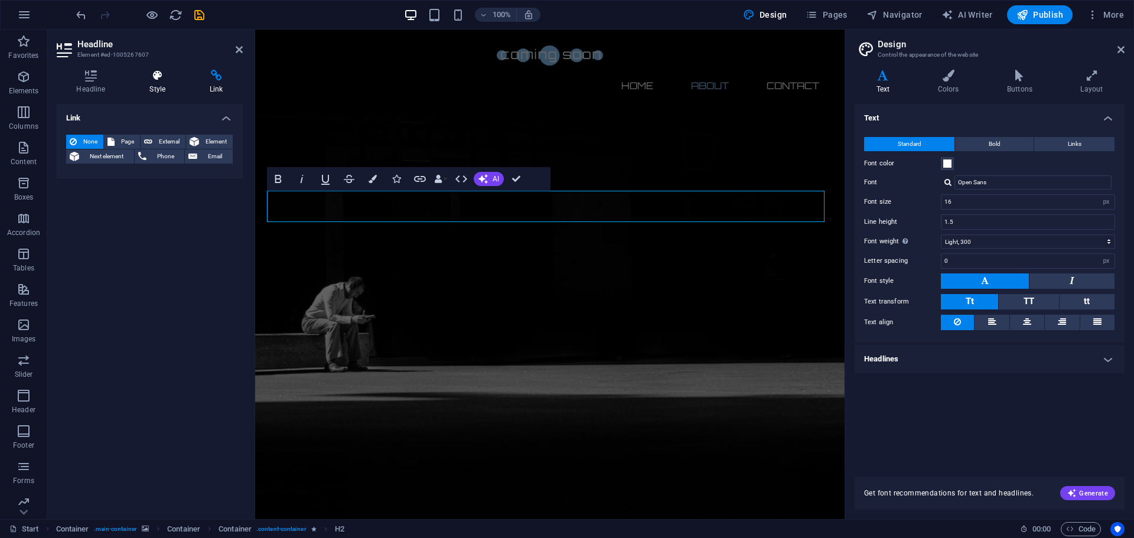
click at [163, 83] on h4 "Style" at bounding box center [160, 82] width 60 height 25
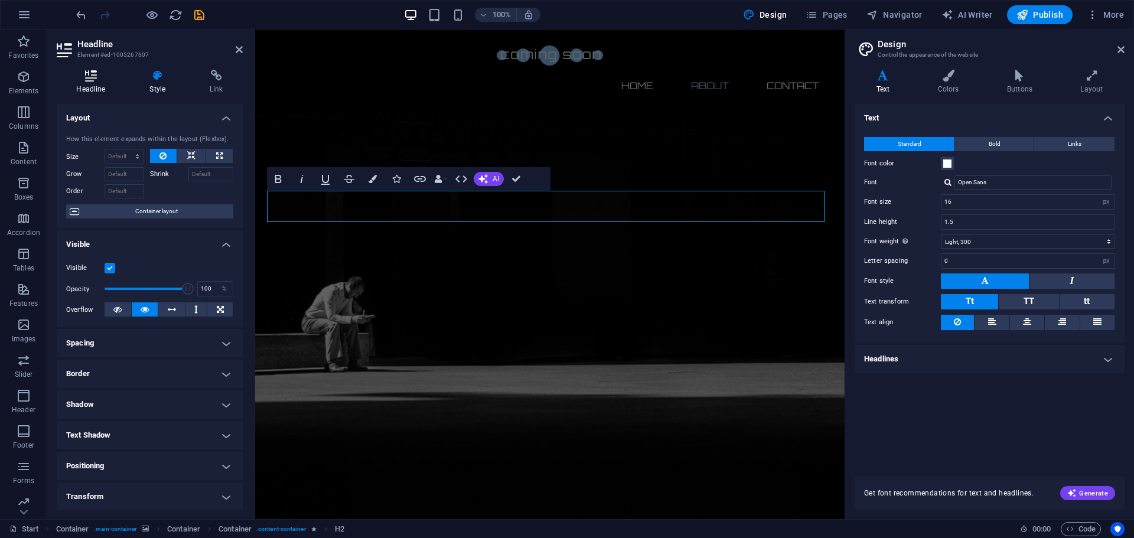
click at [100, 83] on h4 "Headline" at bounding box center [93, 82] width 73 height 25
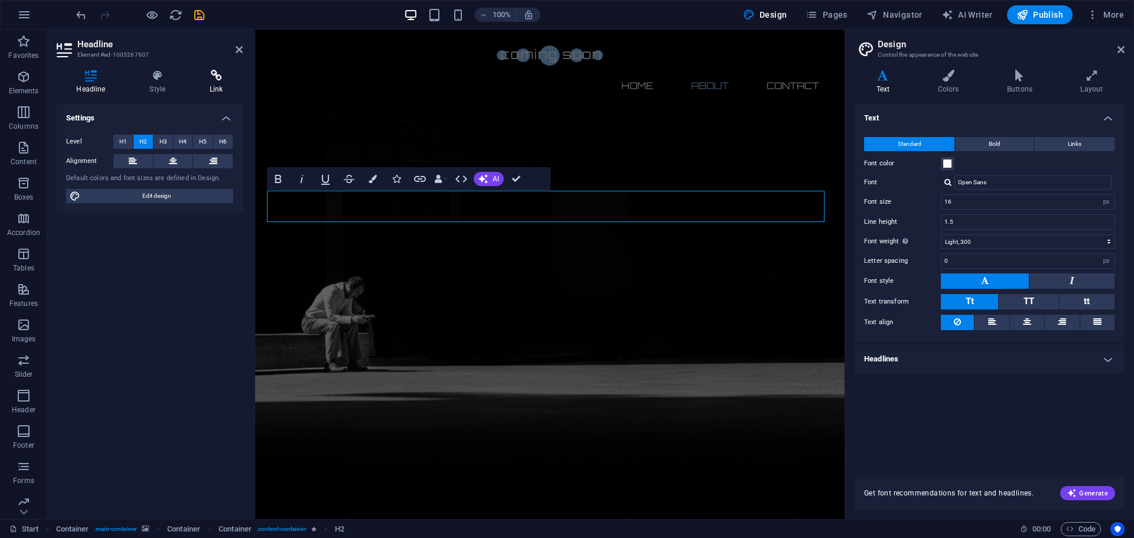
click at [218, 83] on h4 "Link" at bounding box center [216, 82] width 53 height 25
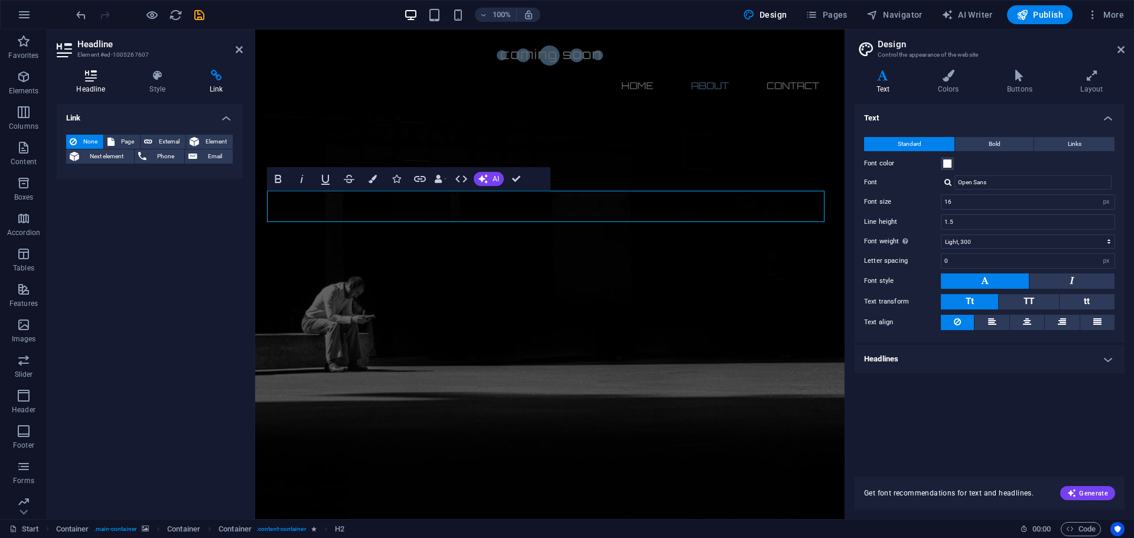
click at [105, 86] on h4 "Headline" at bounding box center [93, 82] width 73 height 25
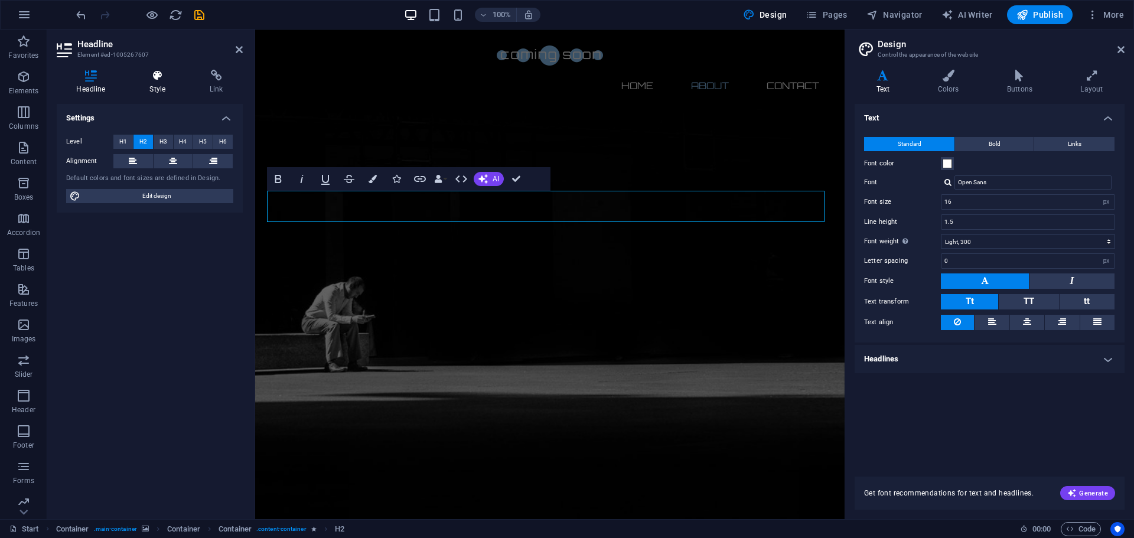
click at [161, 80] on icon at bounding box center [158, 76] width 56 height 12
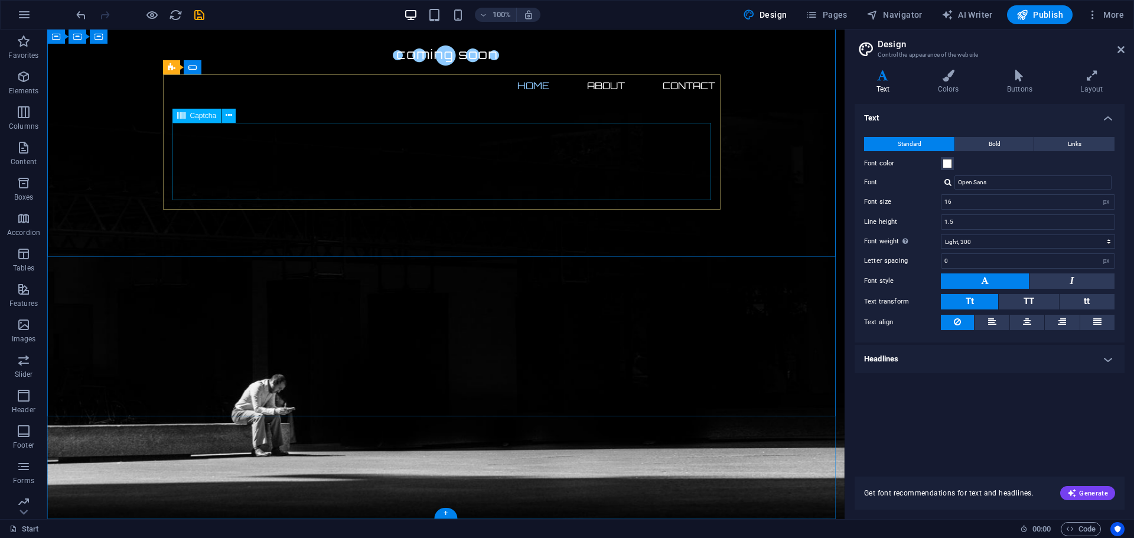
scroll to position [106, 0]
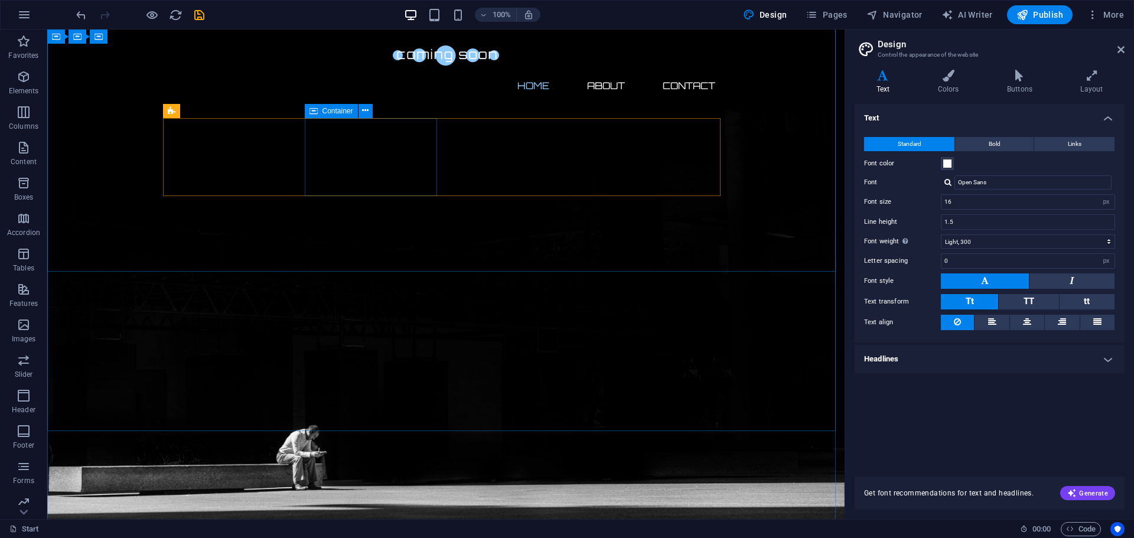
scroll to position [0, 0]
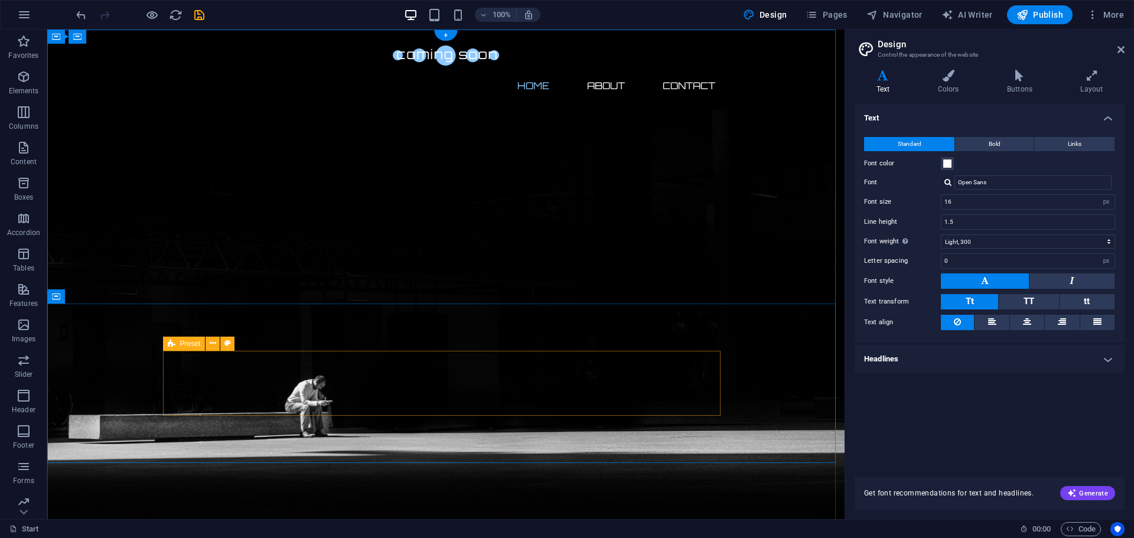
scroll to position [47, 0]
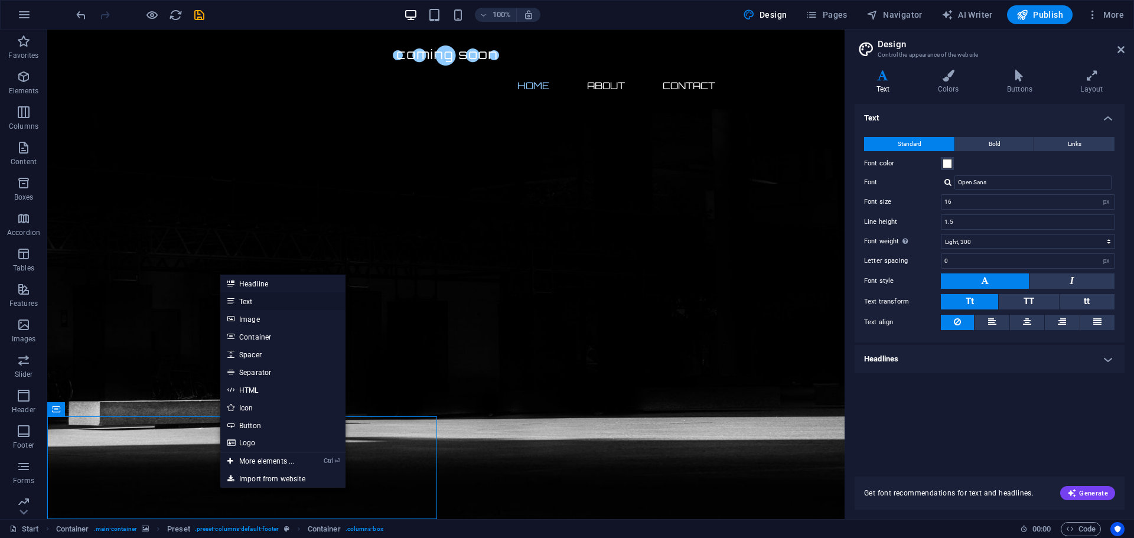
click at [278, 302] on link "Text" at bounding box center [282, 301] width 125 height 18
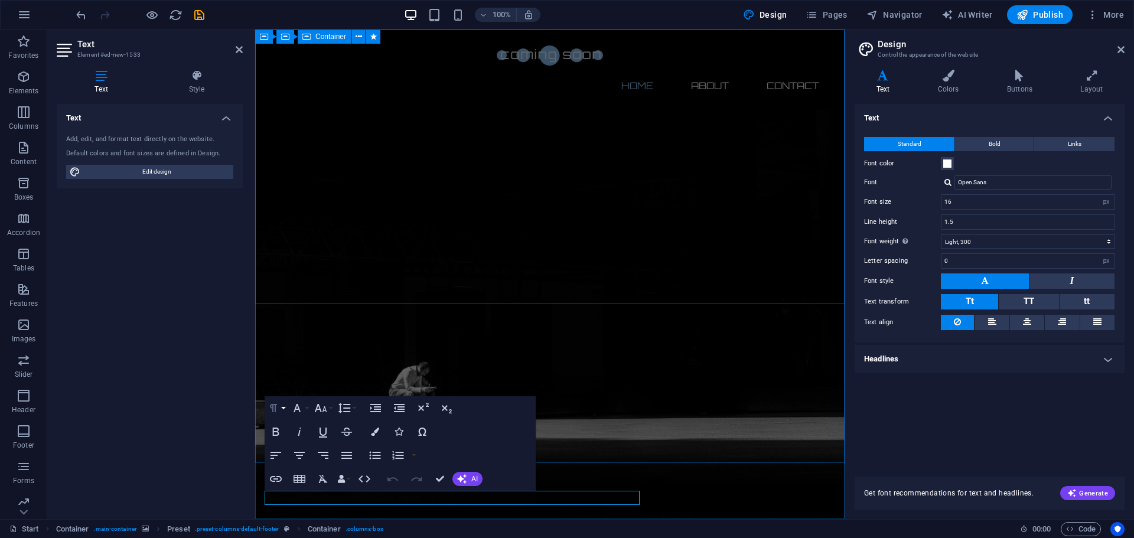
scroll to position [0, 0]
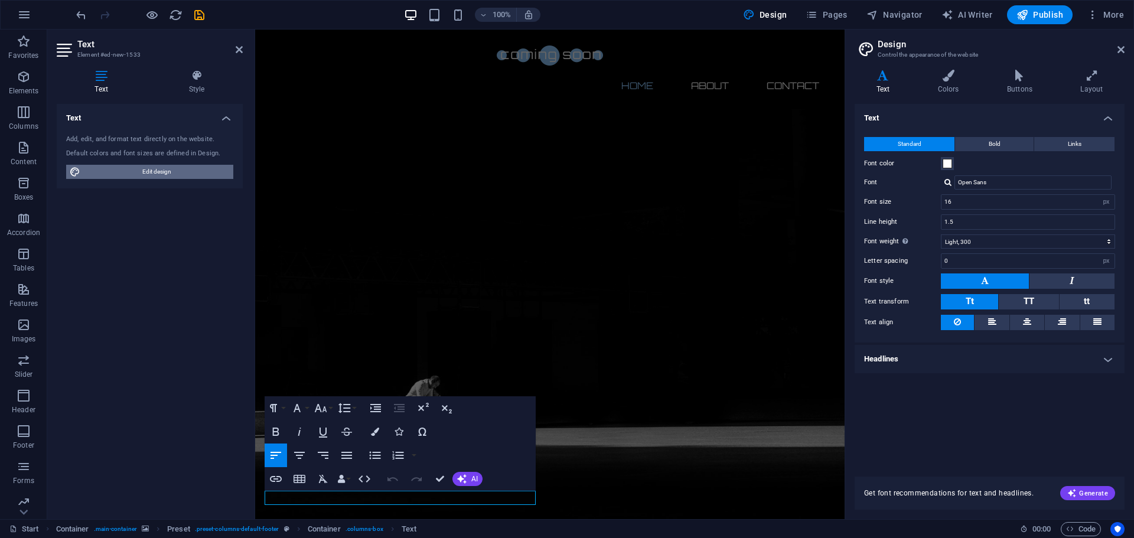
click at [199, 172] on span "Edit design" at bounding box center [157, 172] width 146 height 14
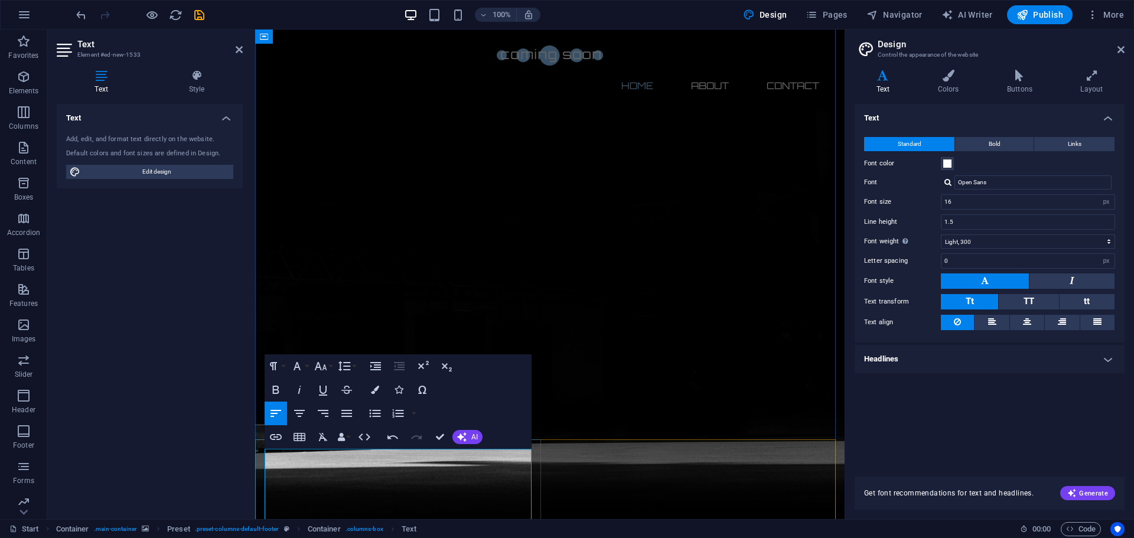
scroll to position [38, 0]
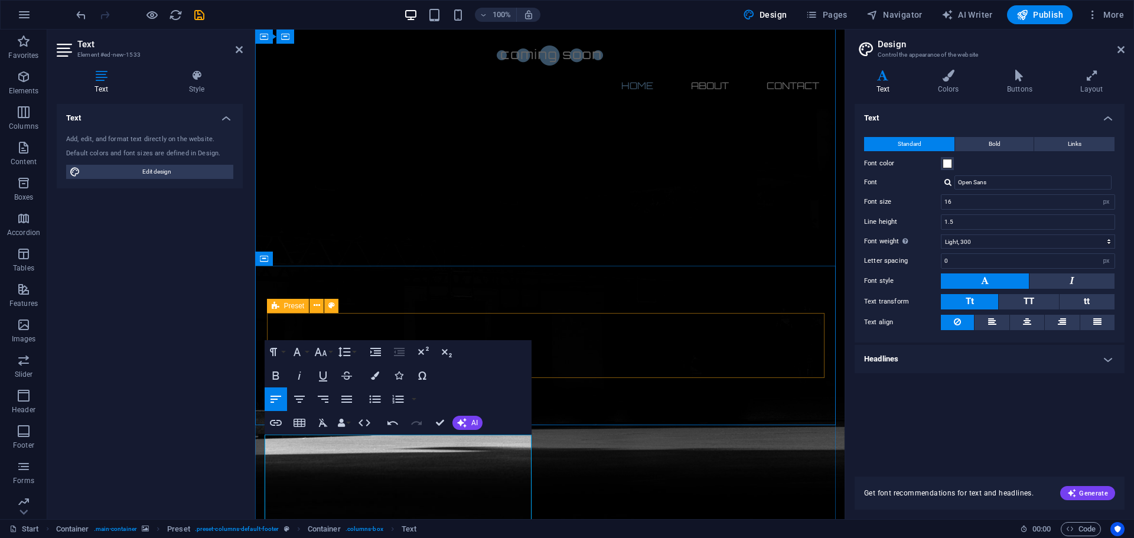
click at [193, 420] on div "Text Add, edit, and format text directly on the website. Default colors and fon…" at bounding box center [150, 307] width 186 height 406
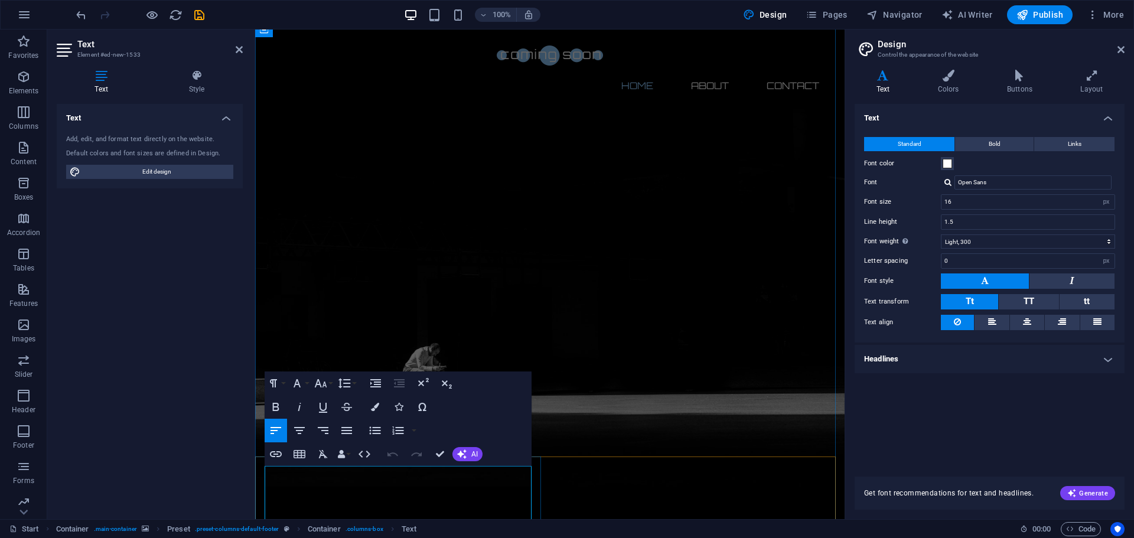
scroll to position [48, 0]
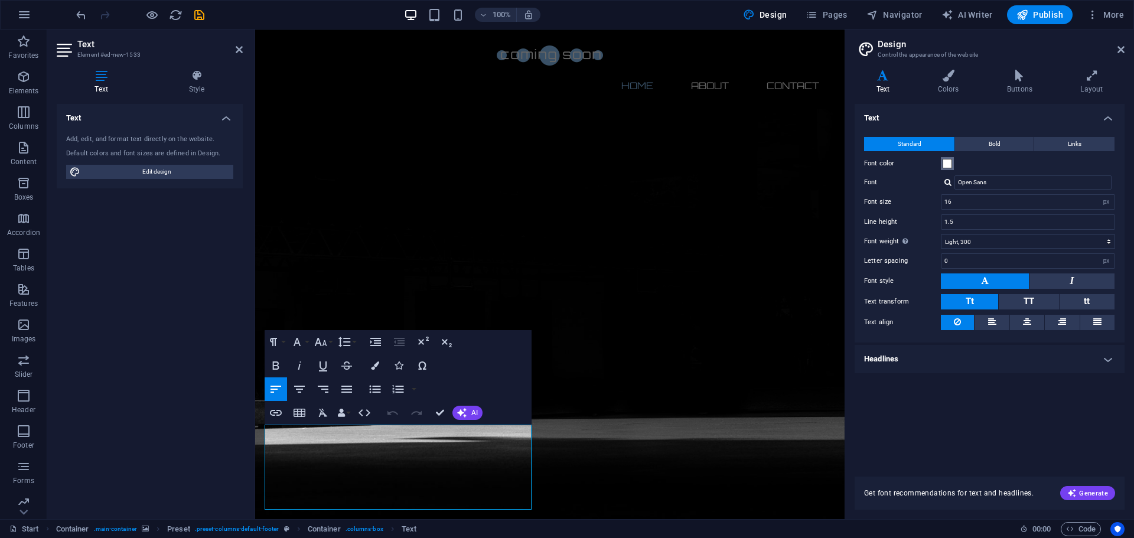
click at [948, 166] on span at bounding box center [946, 163] width 9 height 9
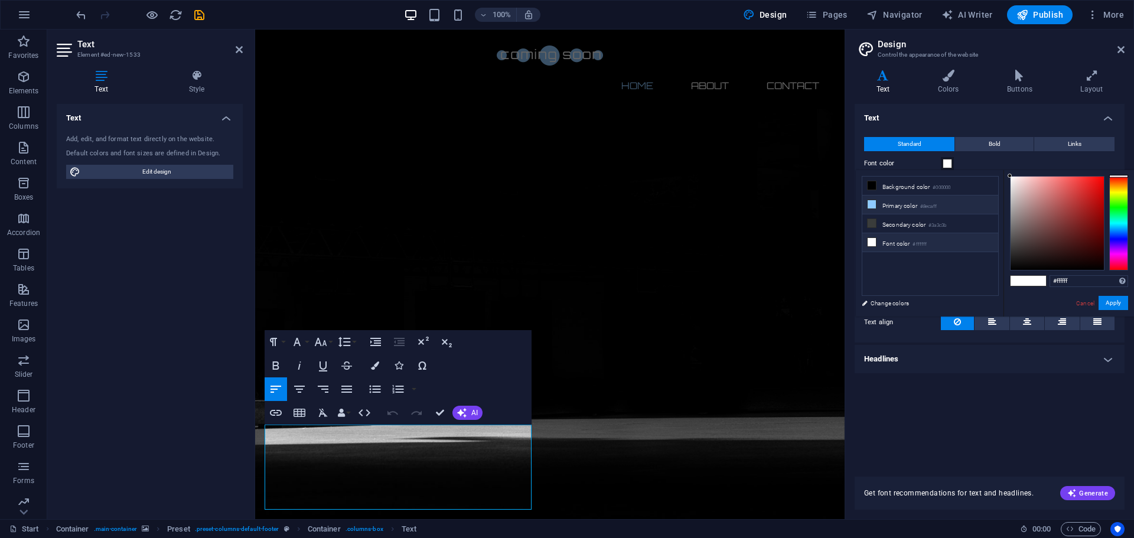
click at [918, 207] on li "Primary color #8ecaff" at bounding box center [930, 204] width 136 height 19
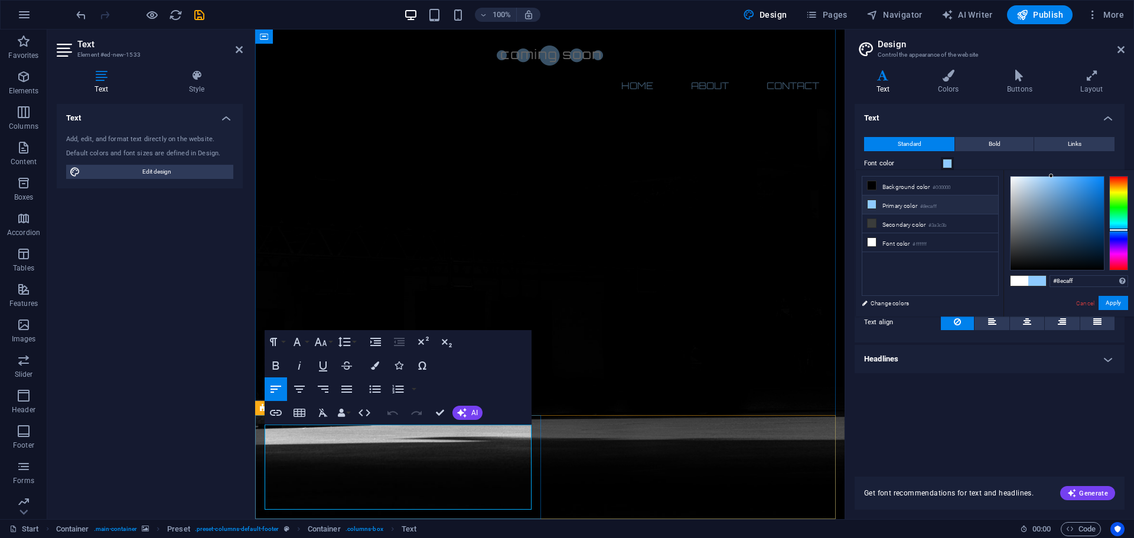
drag, startPoint x: 384, startPoint y: 504, endPoint x: 584, endPoint y: 401, distance: 225.0
click at [911, 226] on li "Secondary color #3a3c3b" at bounding box center [930, 223] width 136 height 19
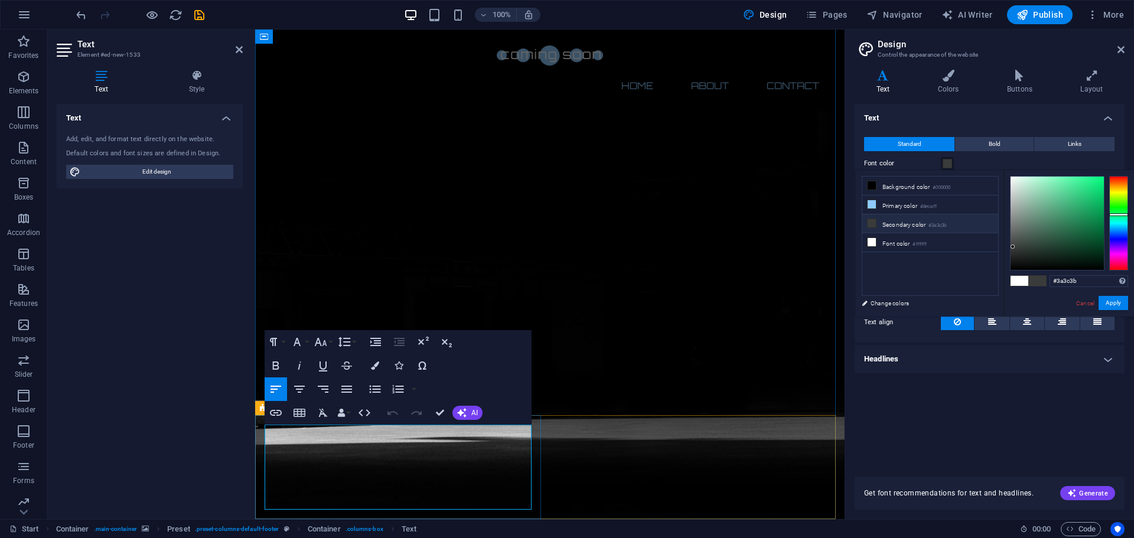
drag, startPoint x: 373, startPoint y: 498, endPoint x: 180, endPoint y: 373, distance: 230.5
click at [904, 241] on li "Font color #ffffff" at bounding box center [930, 242] width 136 height 19
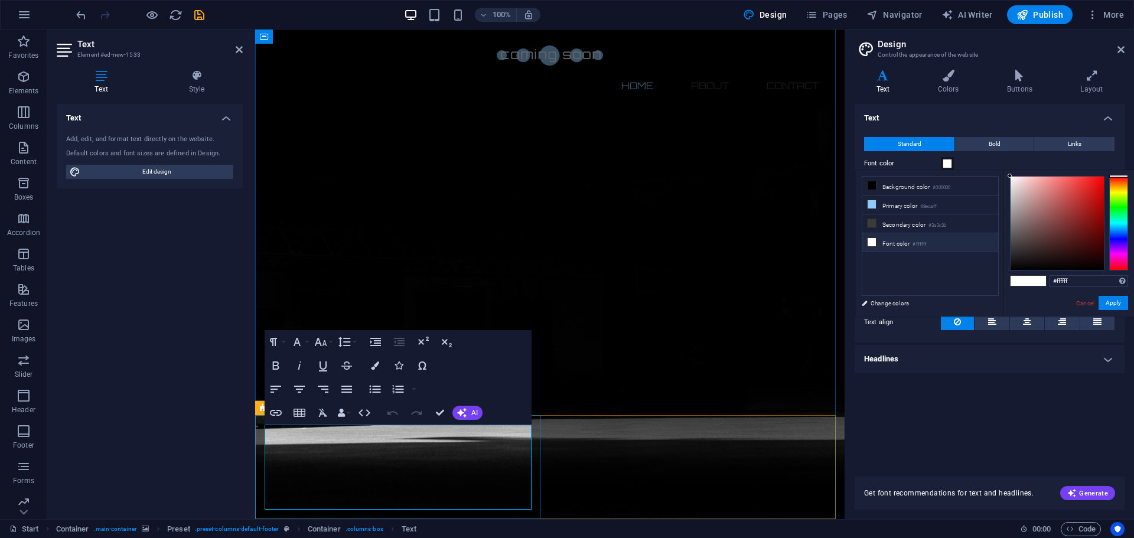
drag, startPoint x: 341, startPoint y: 507, endPoint x: 198, endPoint y: 404, distance: 176.8
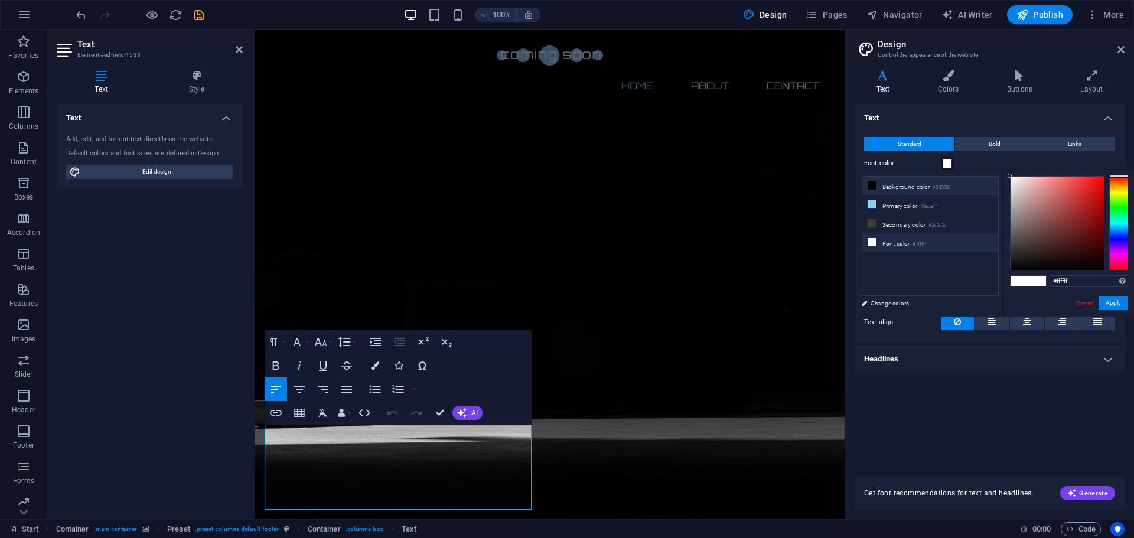
click at [909, 188] on li "Background color #000000" at bounding box center [930, 186] width 136 height 19
drag, startPoint x: 364, startPoint y: 496, endPoint x: 619, endPoint y: 400, distance: 273.0
drag, startPoint x: 1094, startPoint y: 193, endPoint x: 1134, endPoint y: 162, distance: 50.6
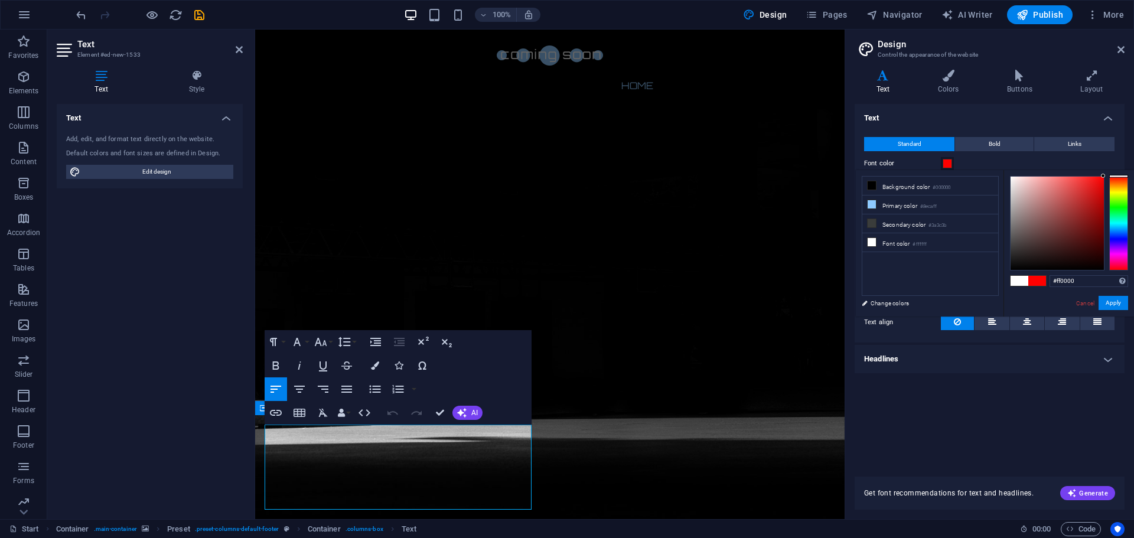
click at [1133, 162] on html "lightfire-agency.de Start Favorites Elements Columns Content Boxes Accordion Ta…" at bounding box center [567, 269] width 1134 height 538
drag, startPoint x: 385, startPoint y: 506, endPoint x: 198, endPoint y: 387, distance: 222.0
click at [928, 209] on small "#8ecaff" at bounding box center [928, 207] width 17 height 8
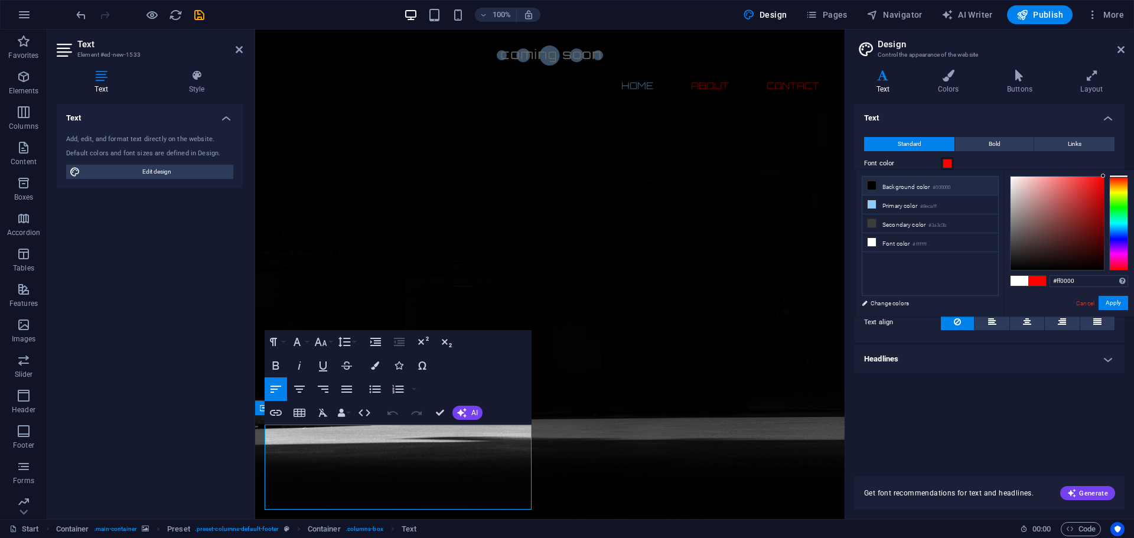
type input "#8ecaff"
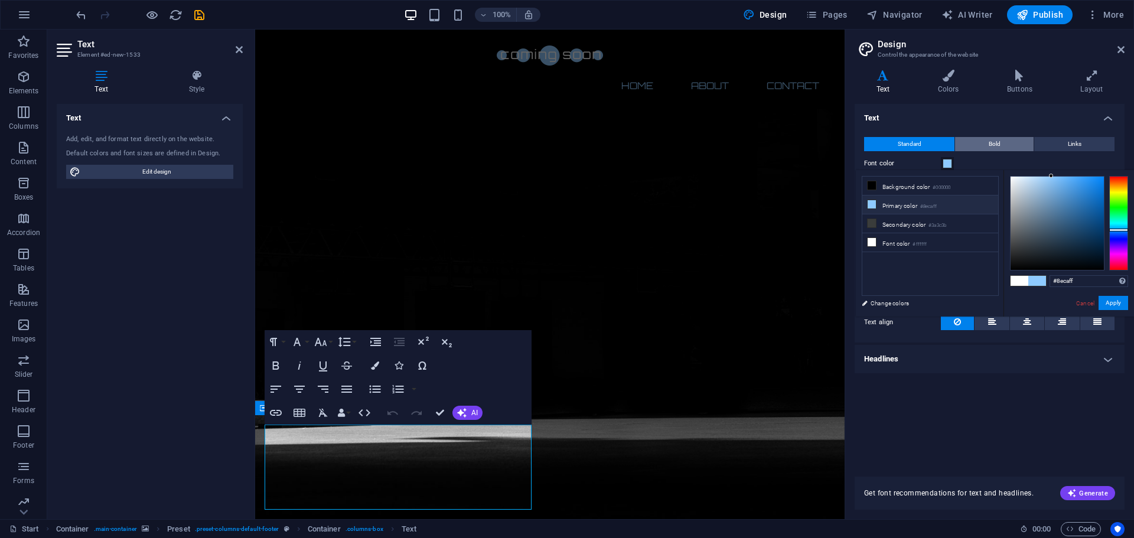
click at [1022, 146] on button "Bold" at bounding box center [994, 144] width 79 height 14
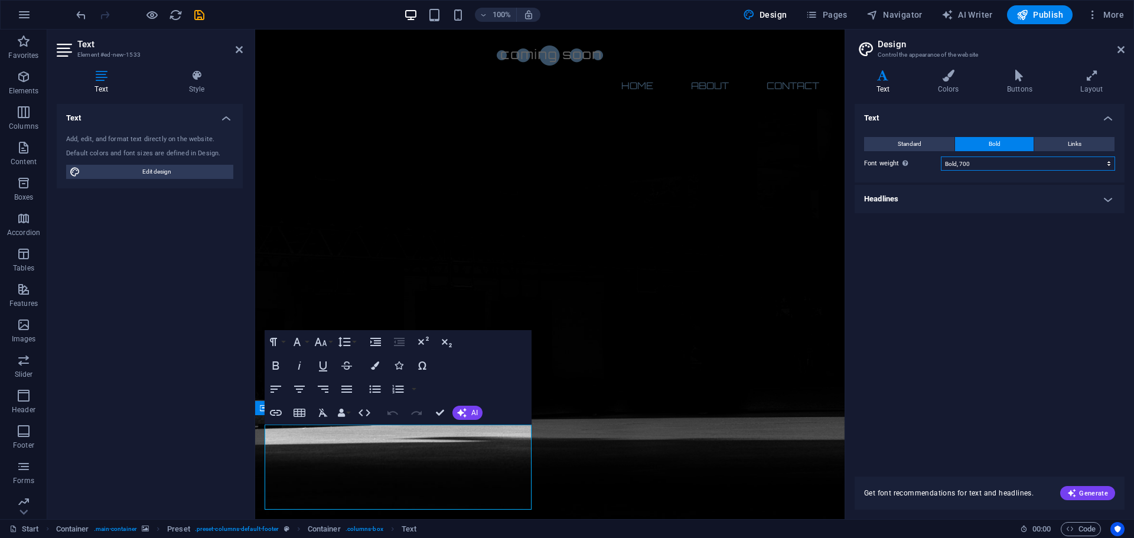
click at [1073, 165] on select "Thin, 100 Extra-light, 200 Light, 300 Regular, 400 Medium, 500 Semi-bold, 600 B…" at bounding box center [1028, 163] width 174 height 14
click at [941, 156] on select "Thin, 100 Extra-light, 200 Light, 300 Regular, 400 Medium, 500 Semi-bold, 600 B…" at bounding box center [1028, 163] width 174 height 14
drag, startPoint x: 360, startPoint y: 500, endPoint x: 203, endPoint y: 366, distance: 206.6
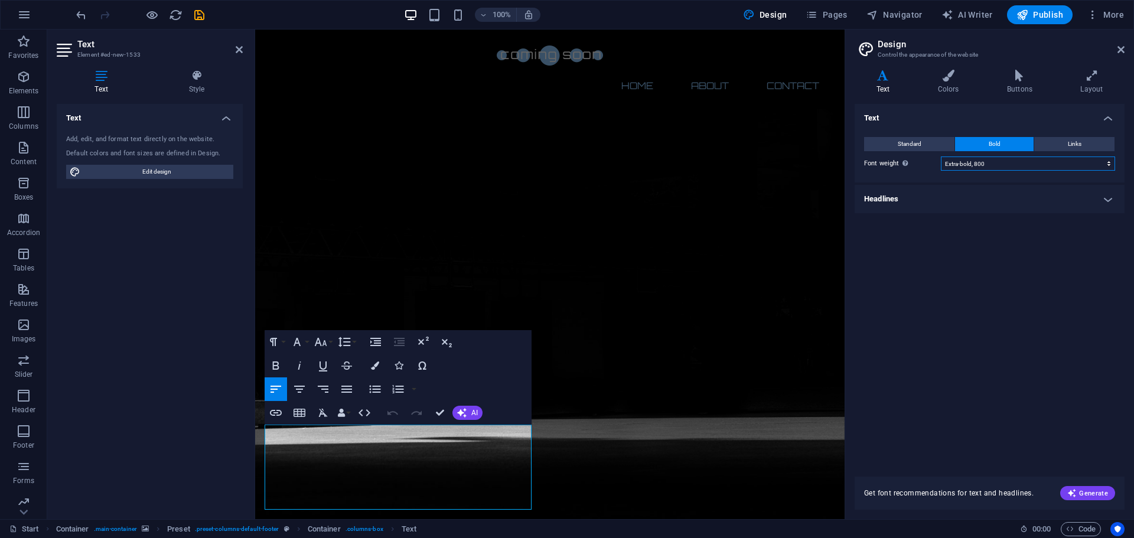
click at [1003, 170] on select "Thin, 100 Extra-light, 200 Light, 300 Regular, 400 Medium, 500 Semi-bold, 600 B…" at bounding box center [1028, 163] width 174 height 14
select select "900"
click at [941, 156] on select "Thin, 100 Extra-light, 200 Light, 300 Regular, 400 Medium, 500 Semi-bold, 600 B…" at bounding box center [1028, 163] width 174 height 14
drag, startPoint x: 349, startPoint y: 508, endPoint x: 227, endPoint y: 405, distance: 160.5
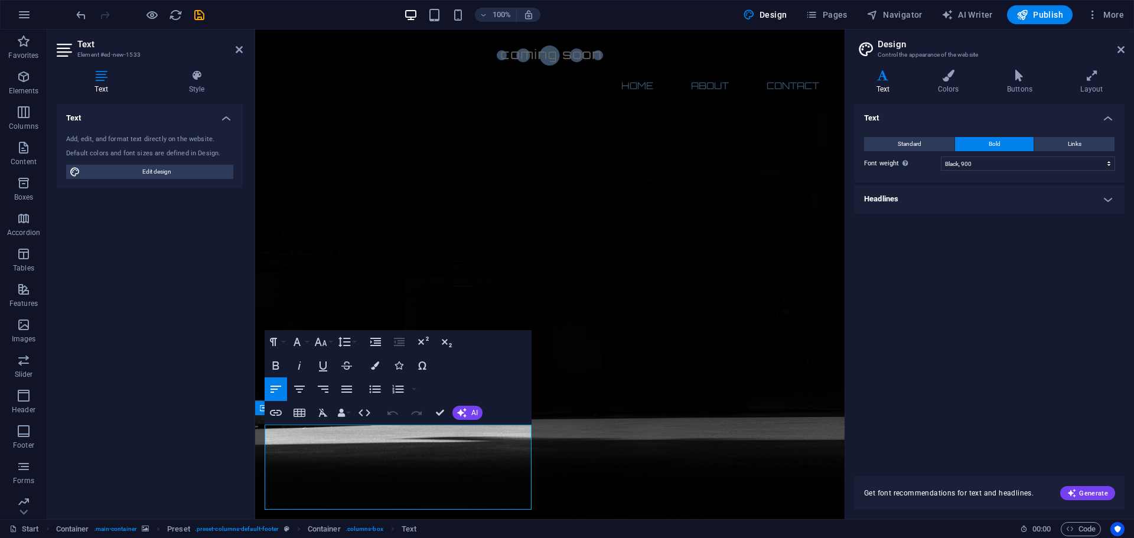
click at [272, 371] on icon "button" at bounding box center [276, 365] width 14 height 14
drag, startPoint x: 312, startPoint y: 461, endPoint x: 324, endPoint y: 465, distance: 13.3
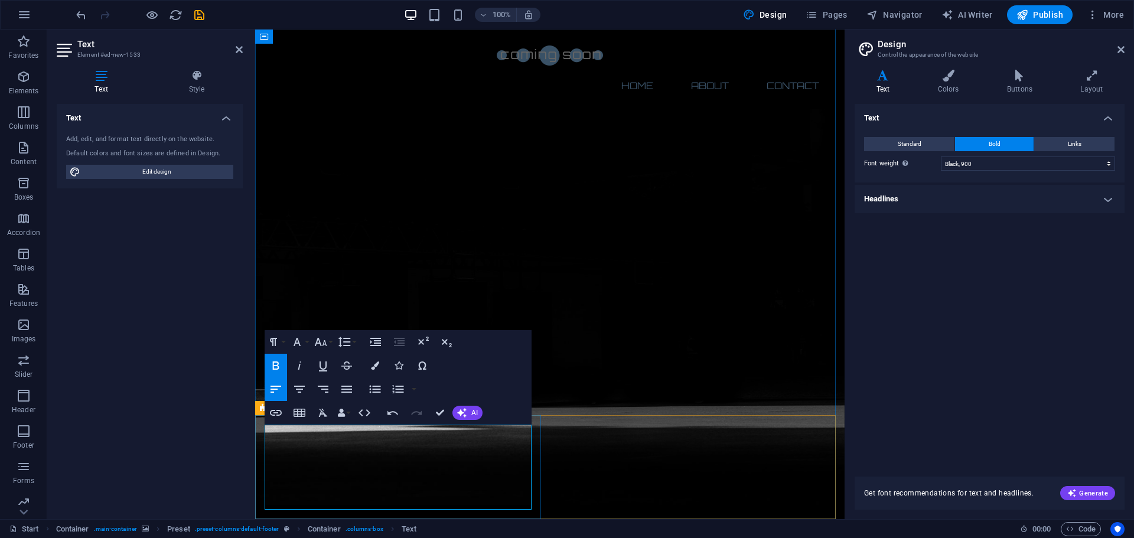
scroll to position [34, 0]
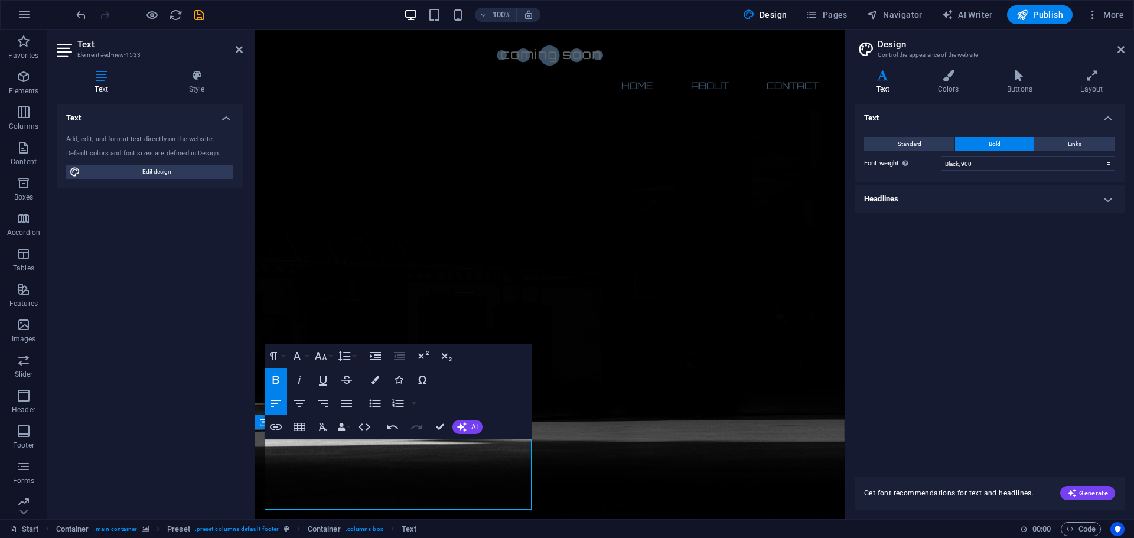
drag, startPoint x: 356, startPoint y: 499, endPoint x: 234, endPoint y: 423, distance: 144.0
click at [321, 383] on icon "button" at bounding box center [323, 380] width 14 height 14
click at [304, 387] on button "Italic" at bounding box center [299, 380] width 22 height 24
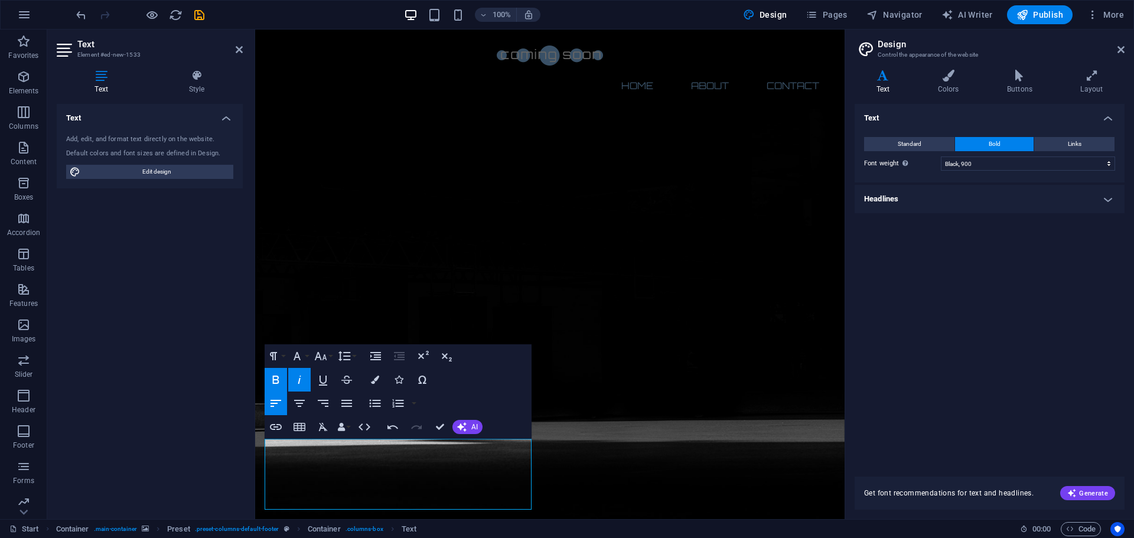
click at [304, 387] on button "Italic" at bounding box center [299, 380] width 22 height 24
click at [306, 407] on icon "button" at bounding box center [299, 403] width 14 height 14
drag, startPoint x: 440, startPoint y: 502, endPoint x: 434, endPoint y: 497, distance: 7.6
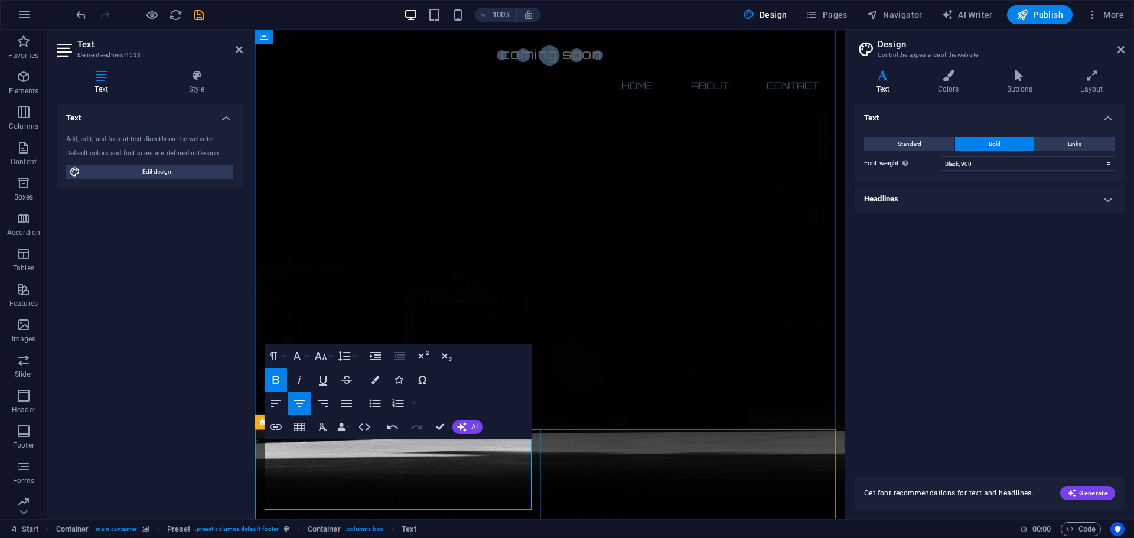
scroll to position [48, 0]
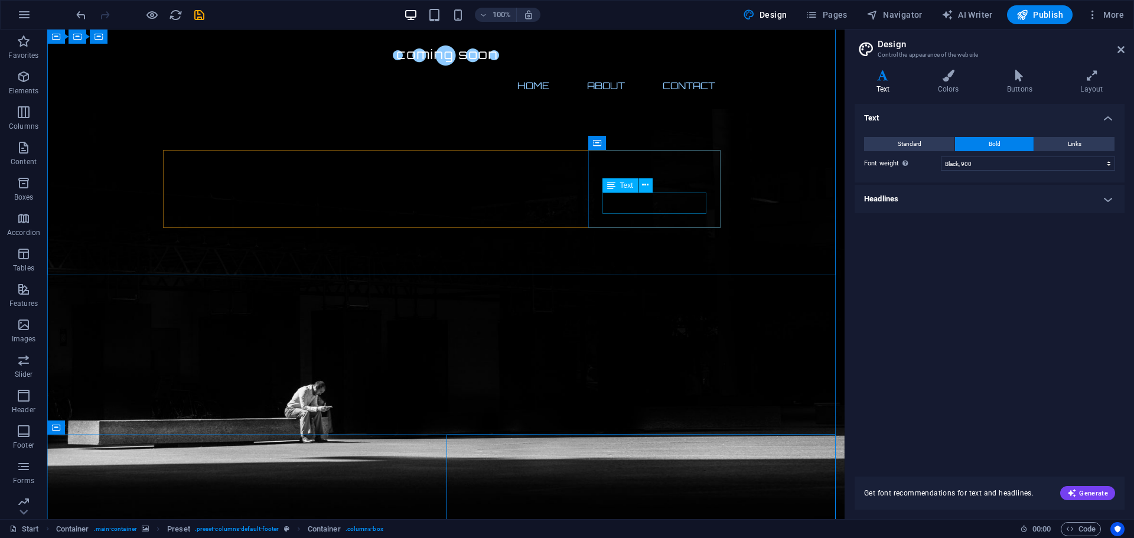
scroll to position [0, 0]
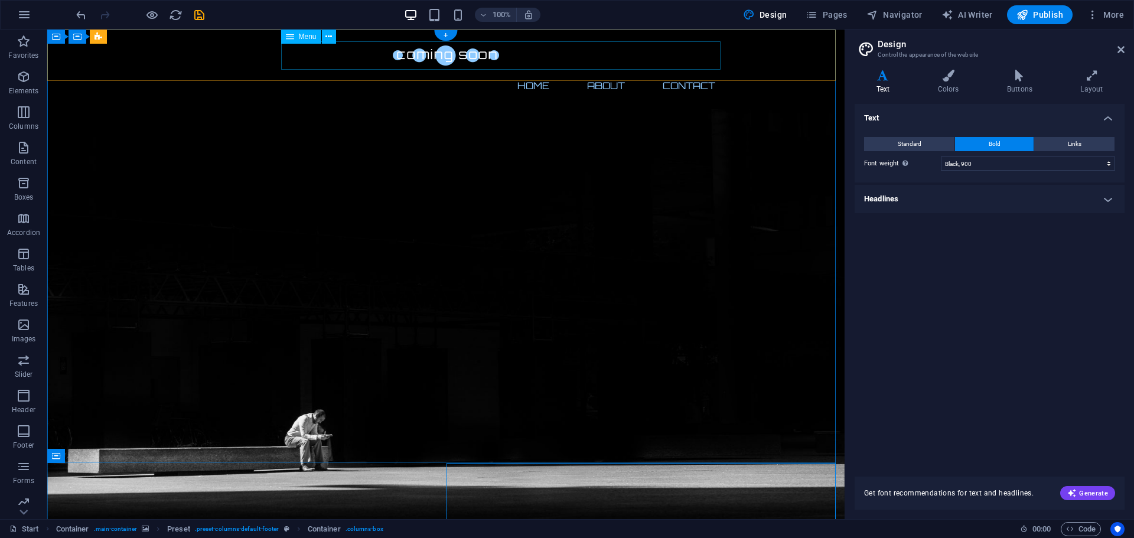
click at [605, 71] on nav "Home About Contact" at bounding box center [445, 85] width 557 height 28
click at [248, 62] on div at bounding box center [445, 55] width 557 height 32
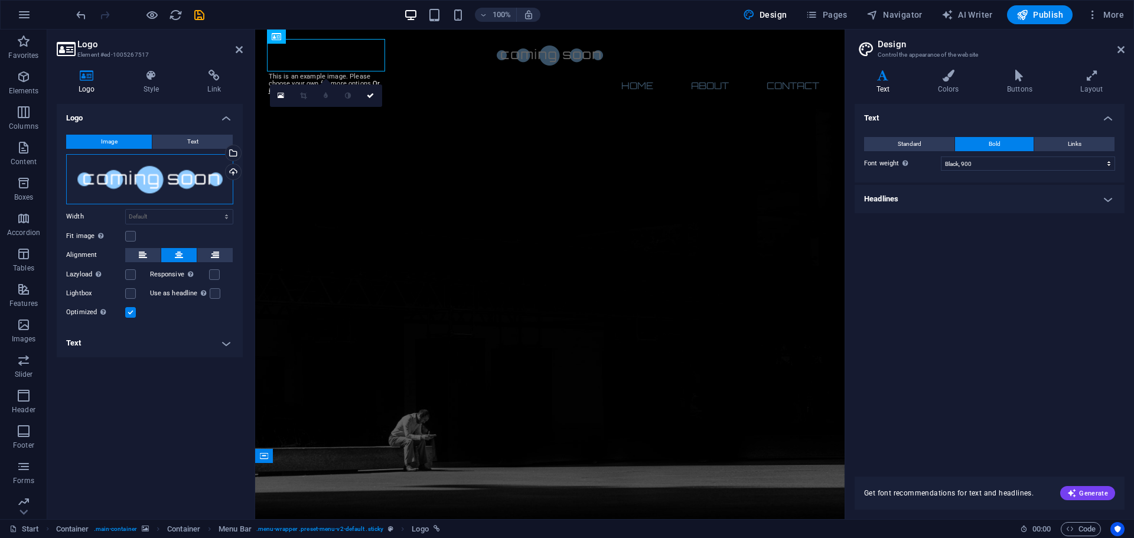
click at [215, 179] on div "Drag files here, click to choose files or select files from Files or our free s…" at bounding box center [149, 179] width 167 height 50
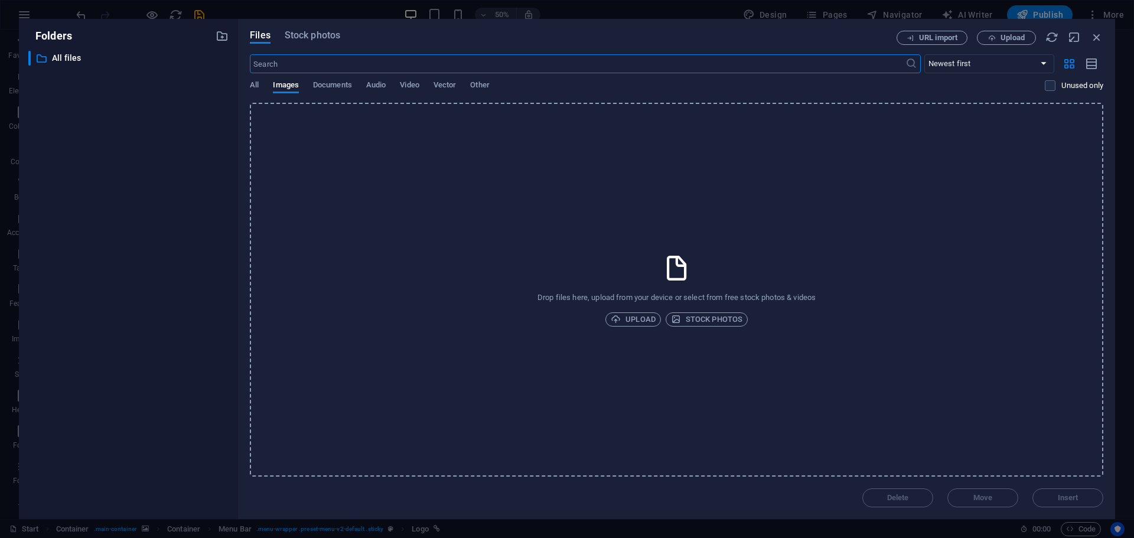
click at [610, 280] on div "Drop files here, upload from your device or select from free stock photos & vid…" at bounding box center [676, 290] width 853 height 374
click at [501, 261] on div "Drop files here, upload from your device or select from free stock photos & vid…" at bounding box center [676, 290] width 853 height 374
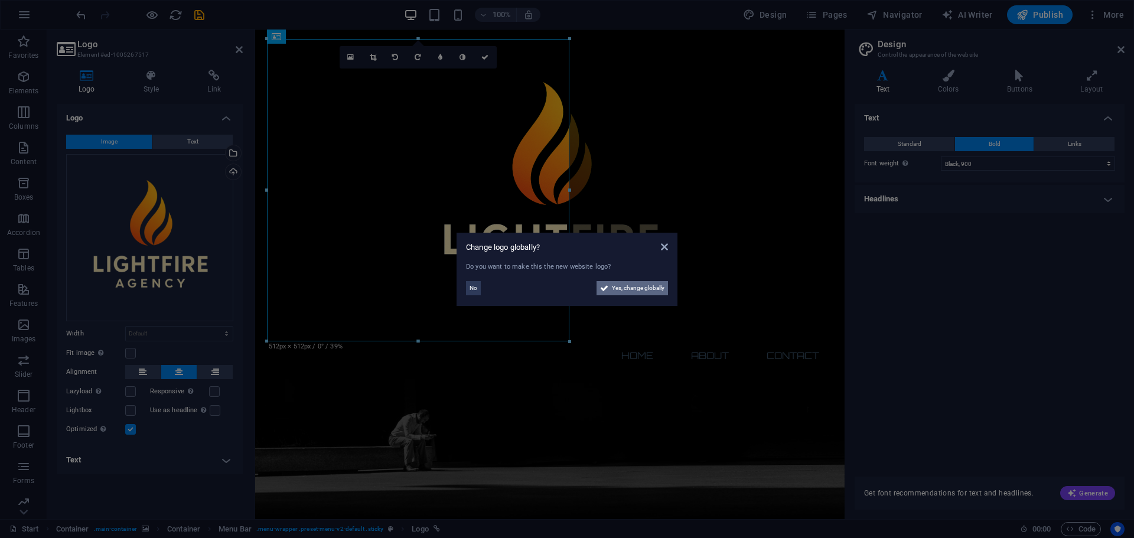
click at [634, 291] on span "Yes, change globally" at bounding box center [638, 288] width 53 height 14
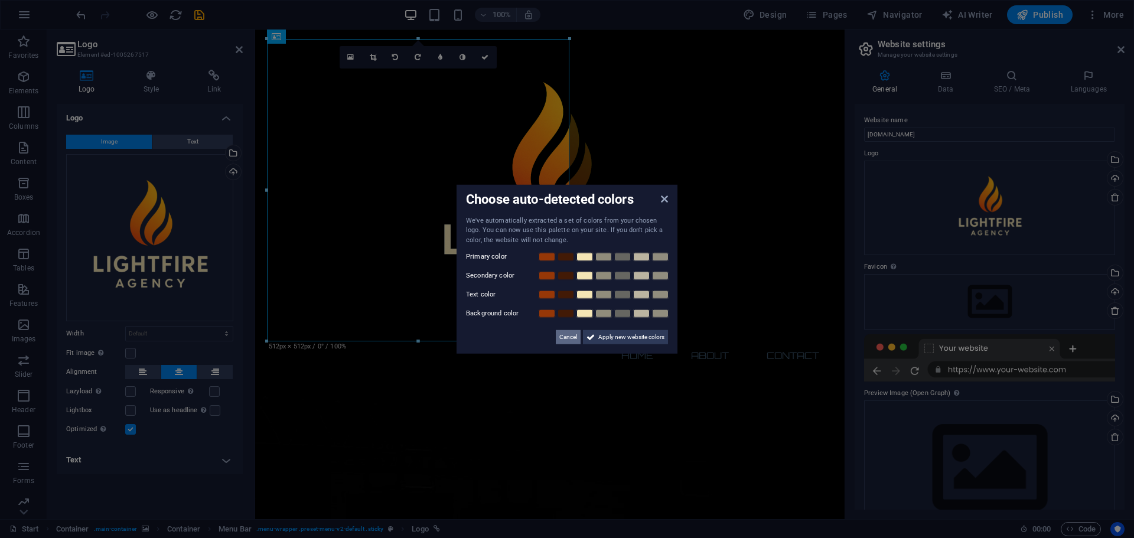
drag, startPoint x: 576, startPoint y: 330, endPoint x: 304, endPoint y: 300, distance: 273.3
click at [576, 330] on span "Cancel" at bounding box center [568, 337] width 18 height 14
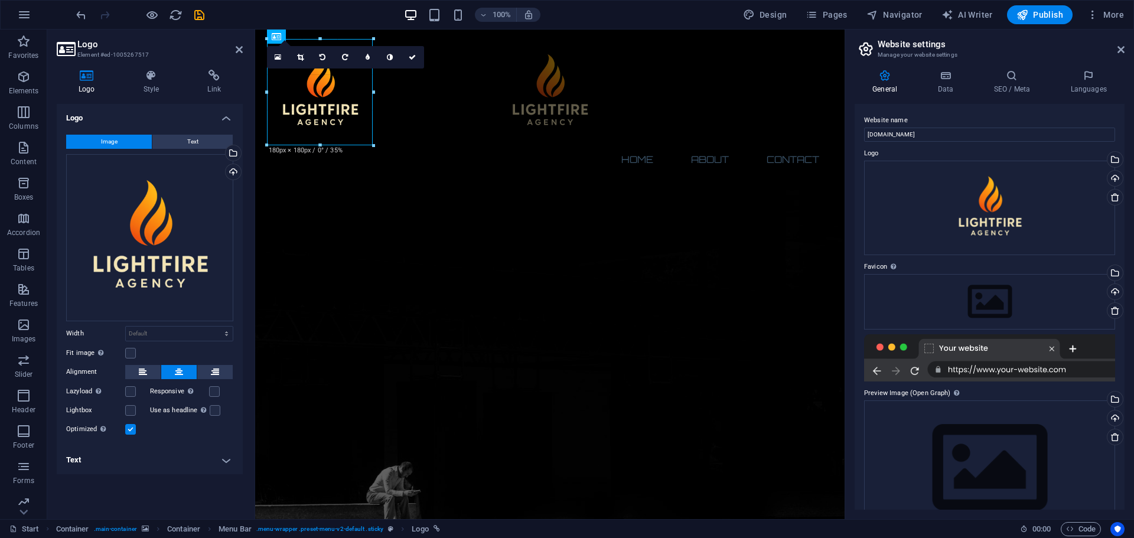
drag, startPoint x: 567, startPoint y: 339, endPoint x: 371, endPoint y: 84, distance: 321.3
type input "180"
select select "px"
drag, startPoint x: 373, startPoint y: 149, endPoint x: 382, endPoint y: 155, distance: 11.1
type input "191"
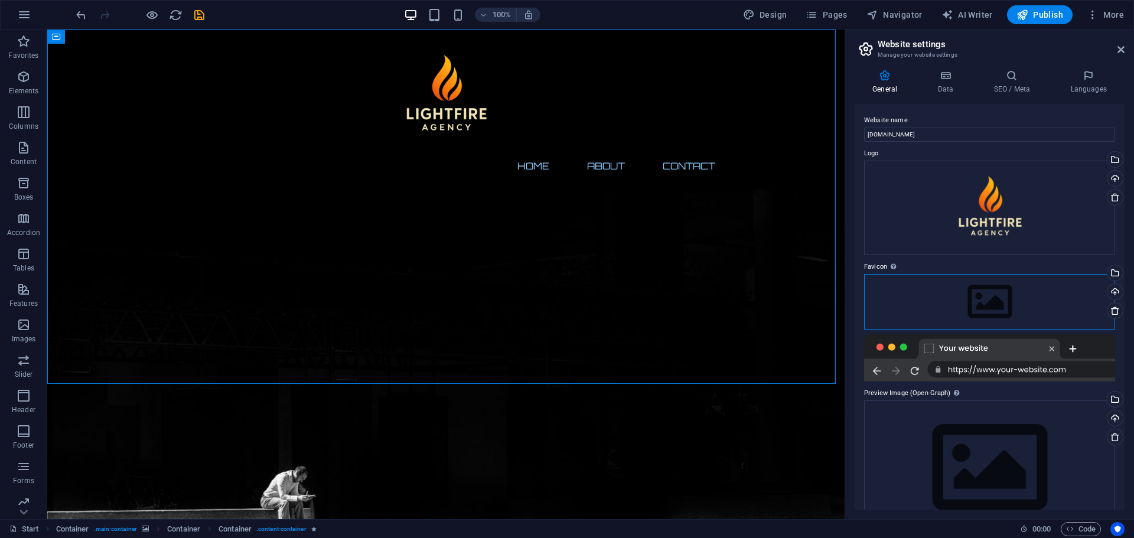
click at [998, 298] on div "Drag files here, click to choose files or select files from Files or our free s…" at bounding box center [989, 302] width 251 height 56
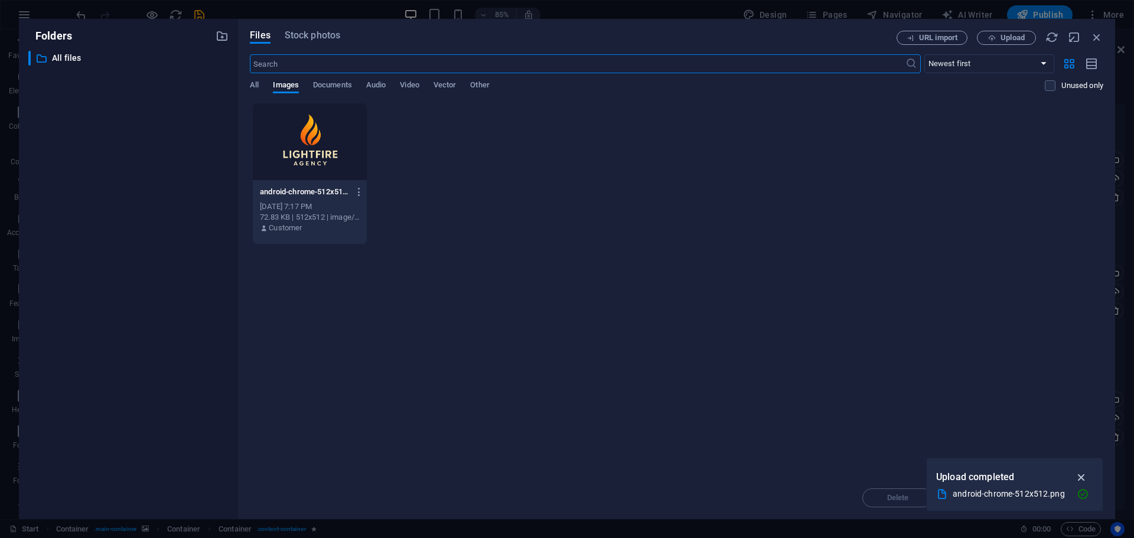
click at [1079, 478] on icon "button" at bounding box center [1082, 477] width 14 height 13
click at [260, 80] on div "​ Newest first Oldest first Name (A-Z) Name (Z-A) Size (0-9) Size (9-0) Resolut…" at bounding box center [676, 78] width 853 height 48
click at [254, 84] on span "All" at bounding box center [254, 86] width 9 height 17
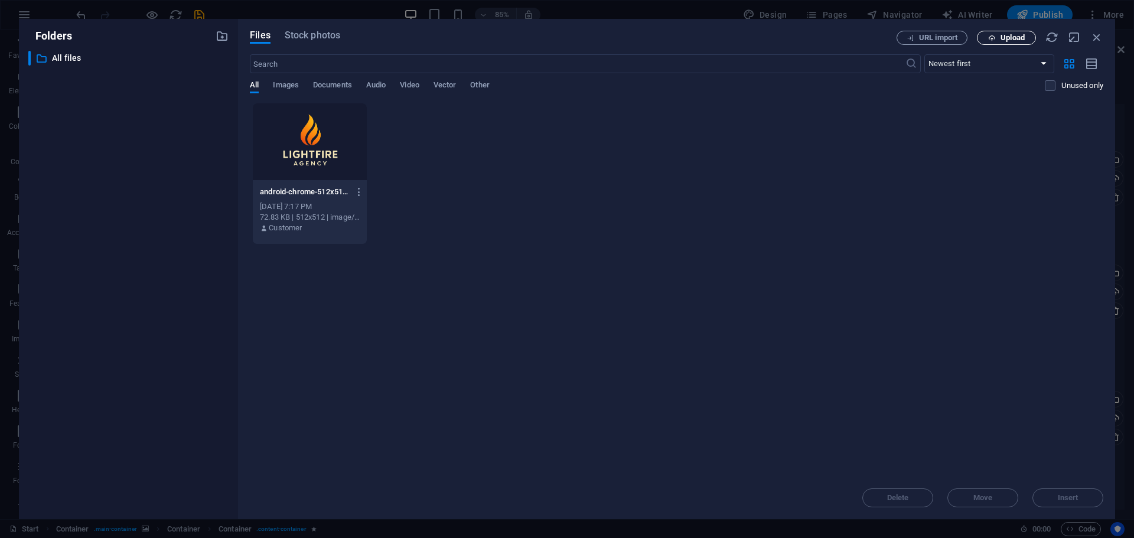
click at [988, 37] on icon "button" at bounding box center [992, 38] width 8 height 8
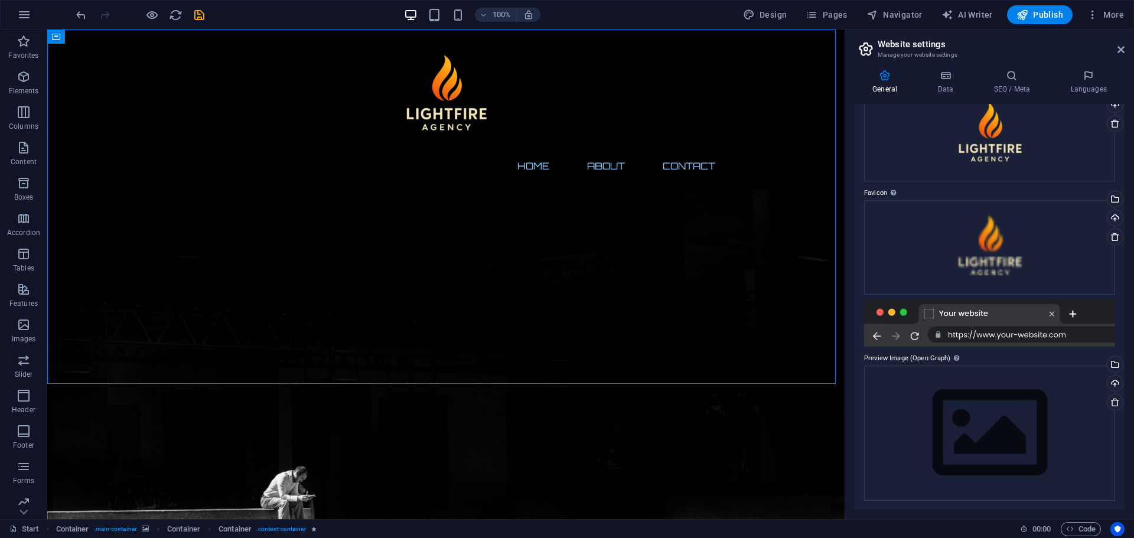
scroll to position [74, 0]
click at [933, 314] on div at bounding box center [989, 322] width 251 height 47
click at [955, 404] on div "Drag files here, click to choose files or select files from Files or our free s…" at bounding box center [989, 432] width 251 height 135
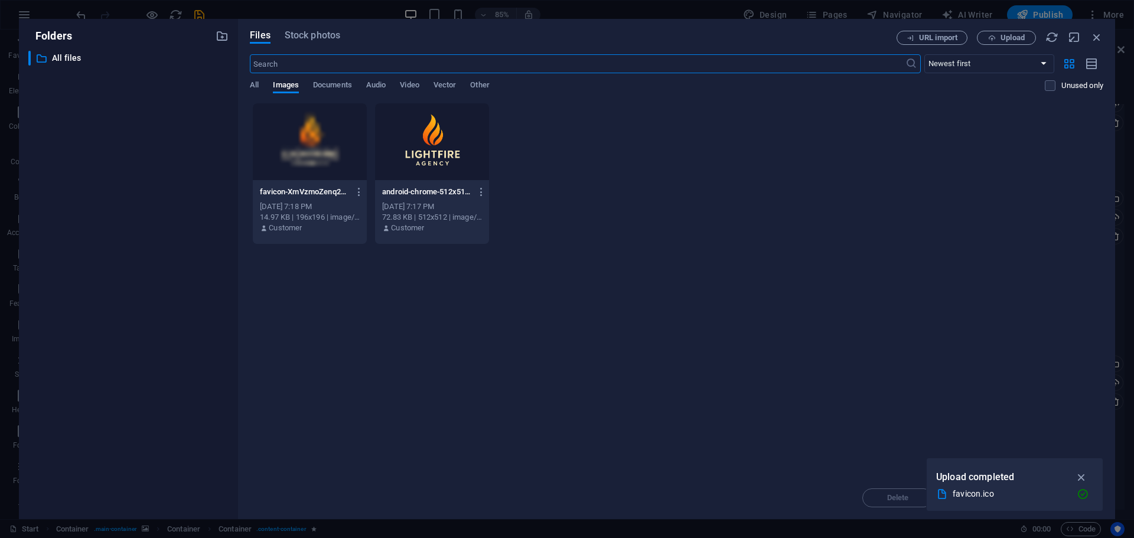
click at [327, 146] on div at bounding box center [310, 141] width 114 height 77
click at [1079, 474] on icon "button" at bounding box center [1082, 477] width 14 height 13
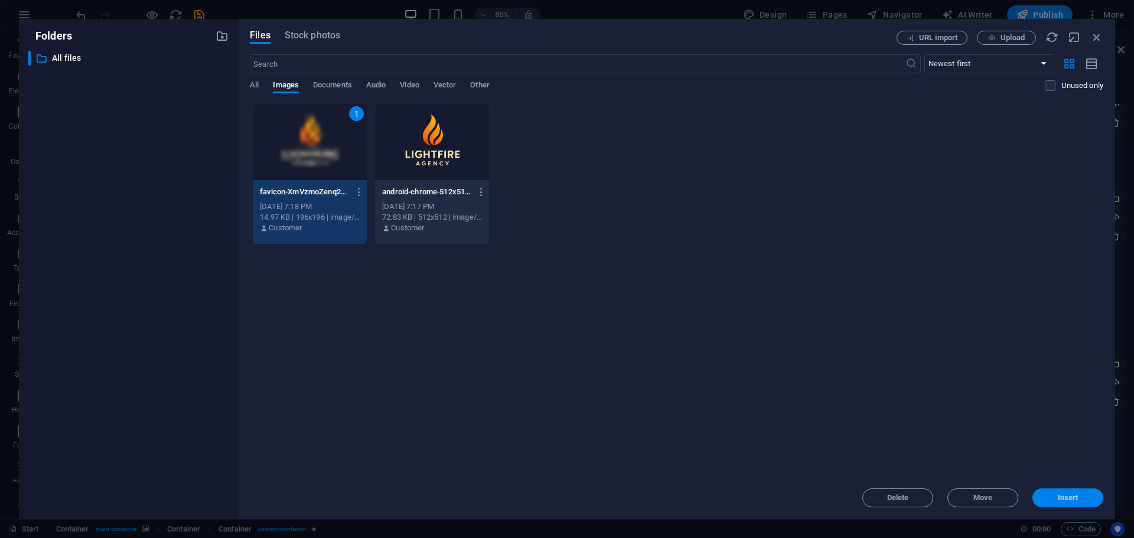
click at [1058, 505] on button "Insert" at bounding box center [1067, 497] width 71 height 19
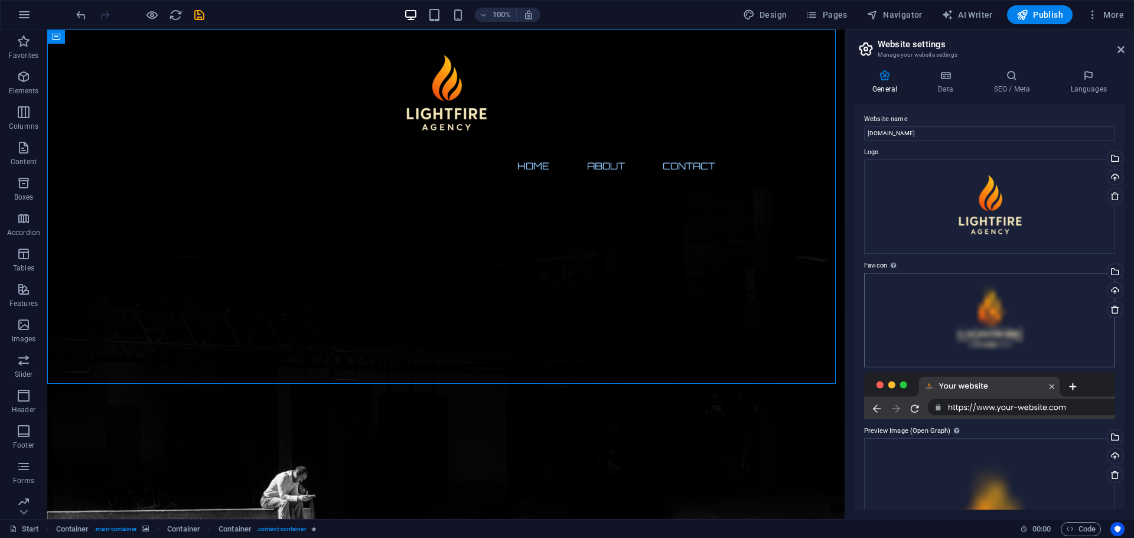
scroll to position [0, 0]
click at [193, 16] on icon "save" at bounding box center [200, 15] width 14 height 14
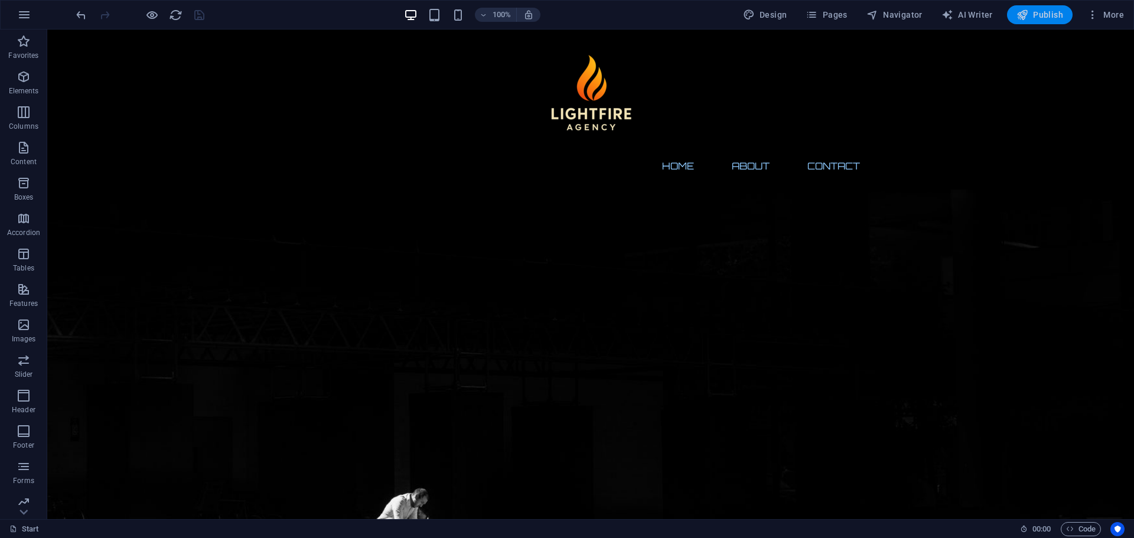
click at [1033, 17] on span "Publish" at bounding box center [1039, 15] width 47 height 12
